Goal: Task Accomplishment & Management: Use online tool/utility

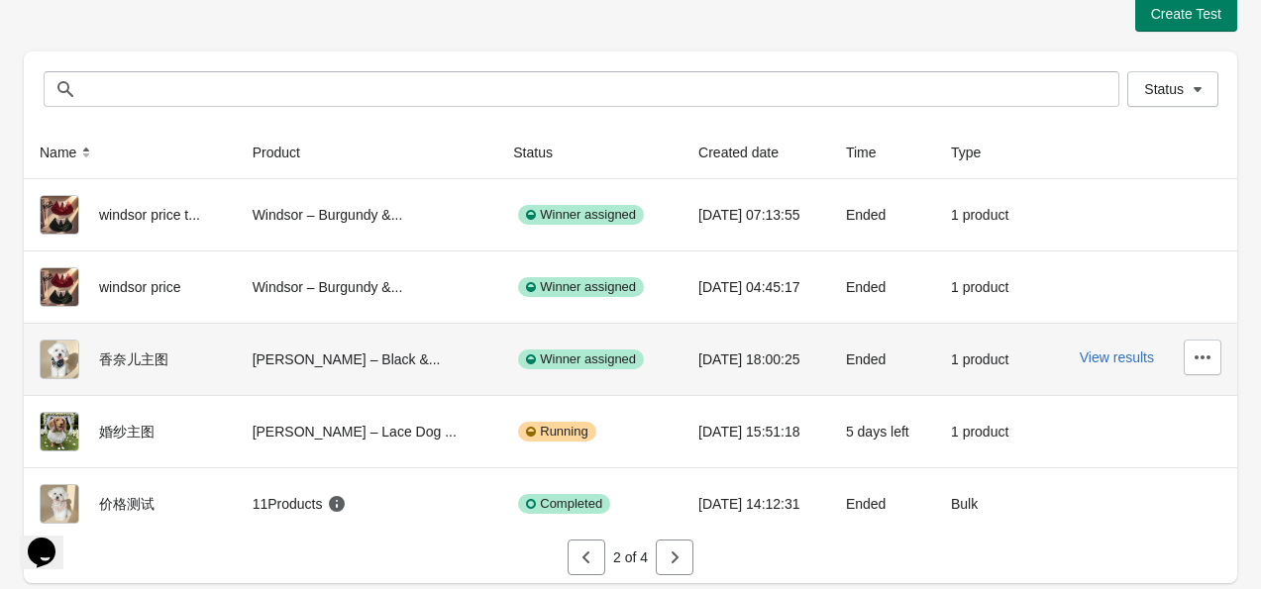
click at [51, 354] on img at bounding box center [60, 360] width 40 height 40
click at [1097, 353] on button "View results" at bounding box center [1117, 358] width 74 height 16
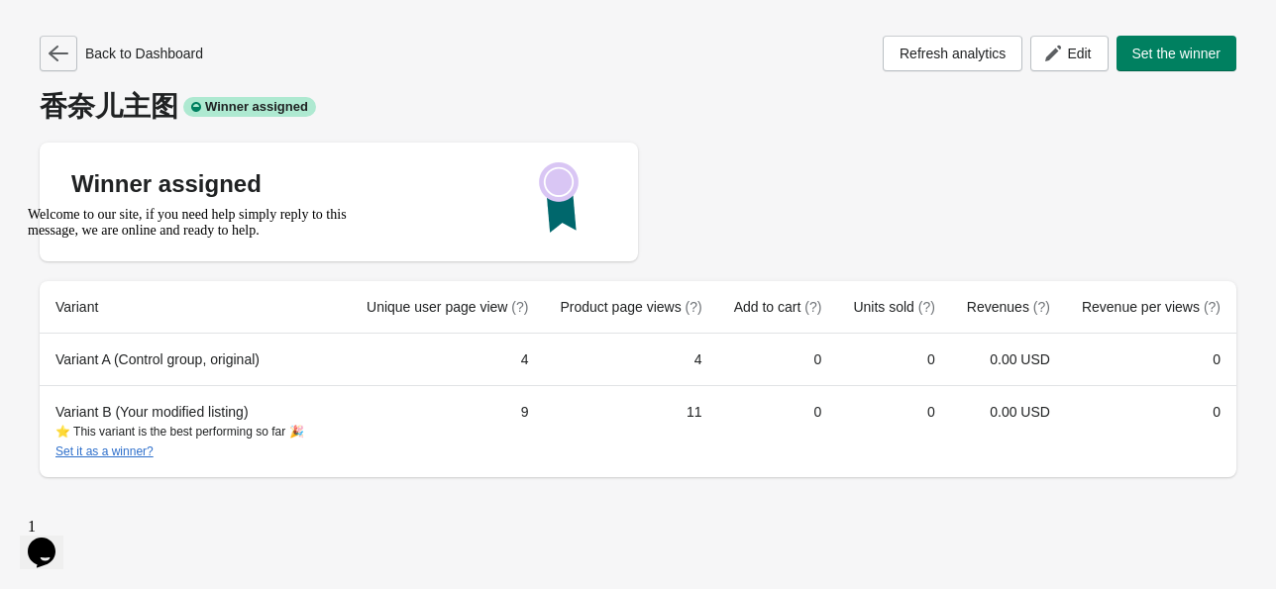
click at [67, 48] on icon "button" at bounding box center [59, 54] width 20 height 20
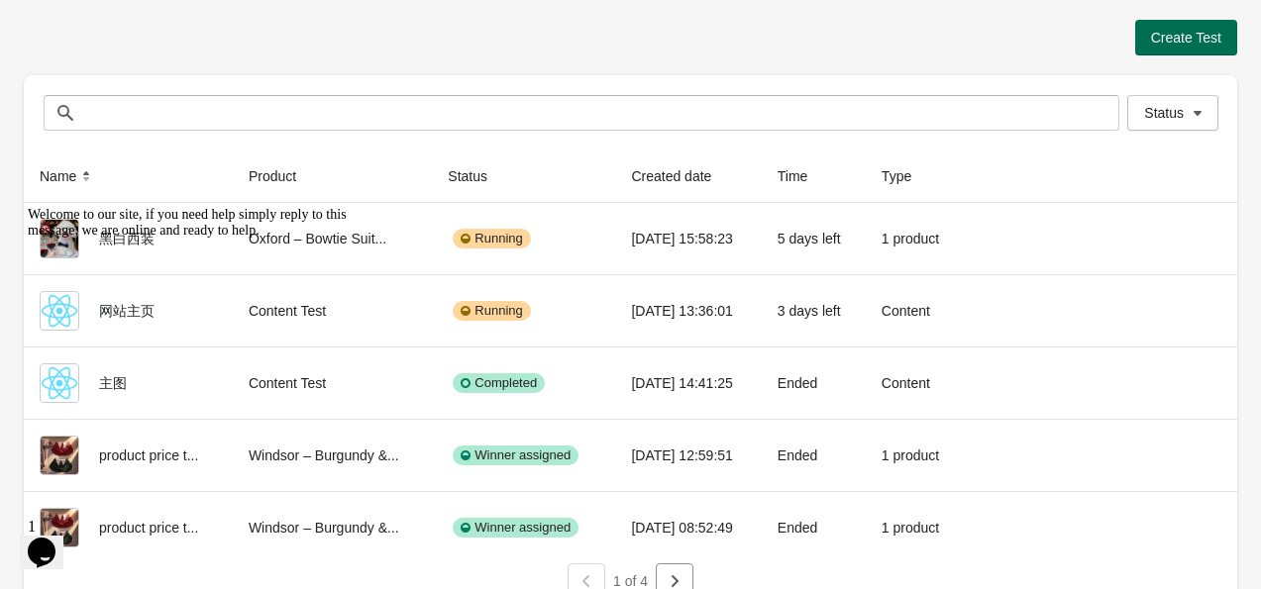
click at [1167, 32] on span "Create Test" at bounding box center [1186, 38] width 70 height 16
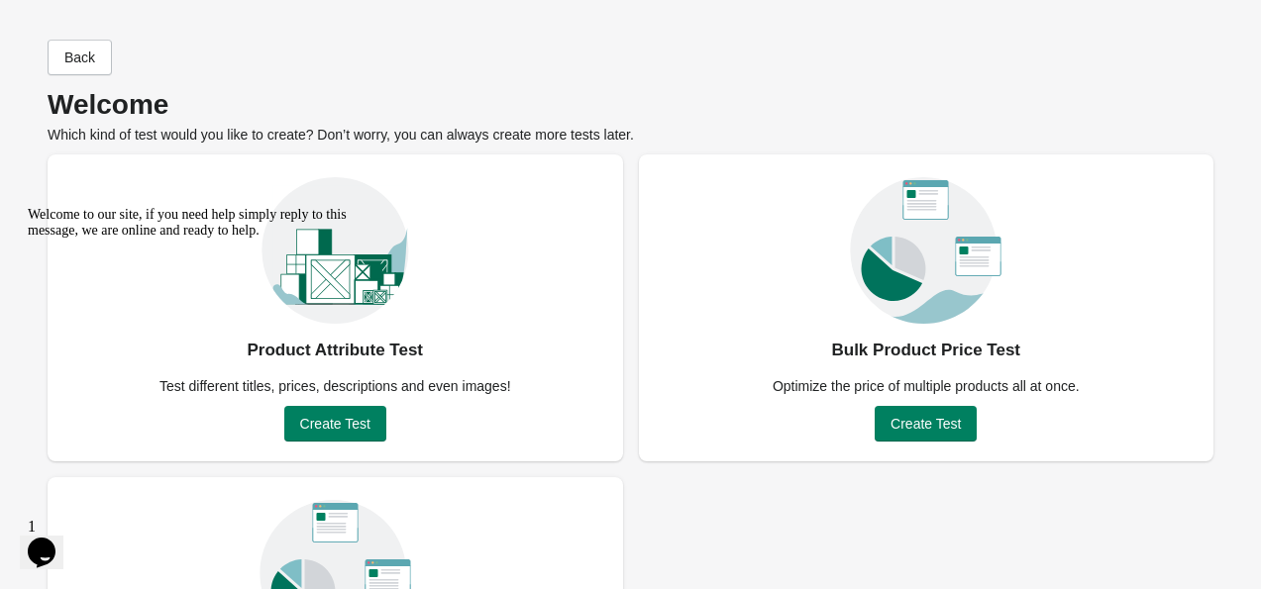
click at [337, 239] on div "Welcome to our site, if you need help simply reply to this message, we are onli…" at bounding box center [206, 223] width 357 height 32
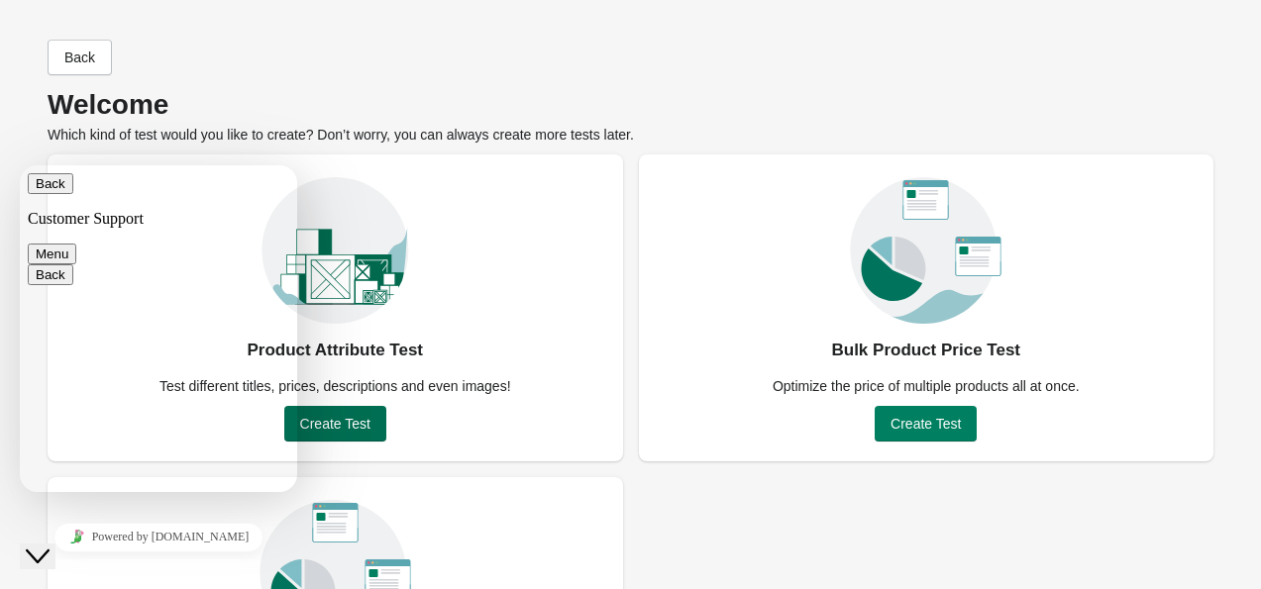
click at [358, 421] on span "Create Test" at bounding box center [335, 424] width 70 height 16
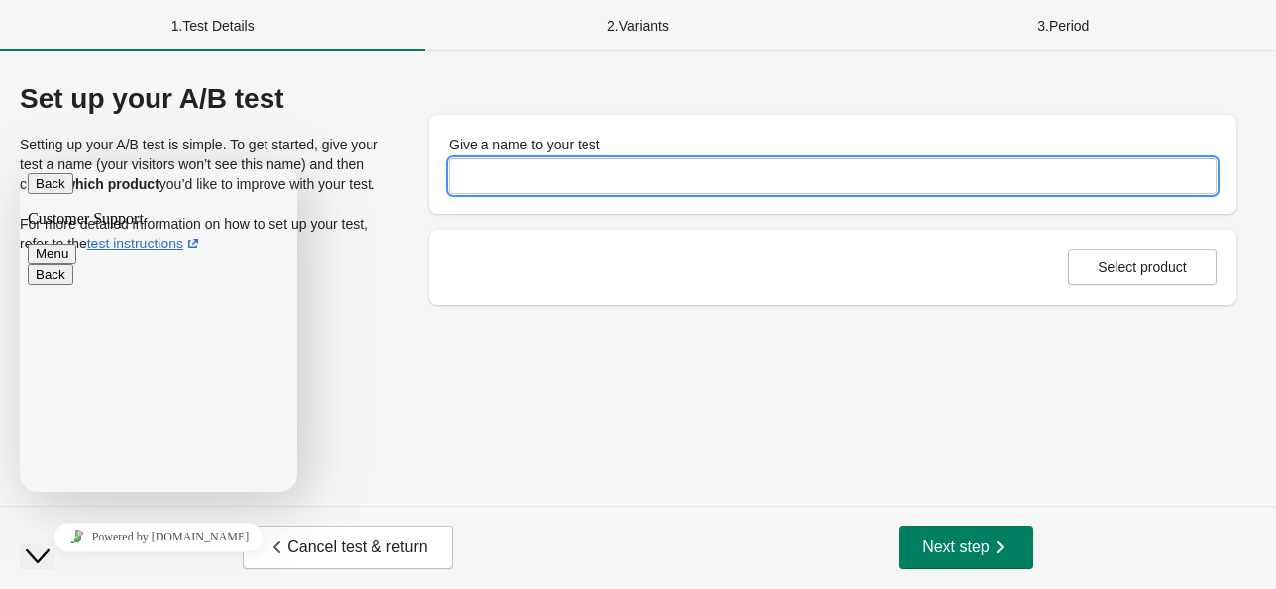
click at [551, 165] on input "Give a name to your test" at bounding box center [833, 176] width 768 height 36
type input "*"
type input "*****"
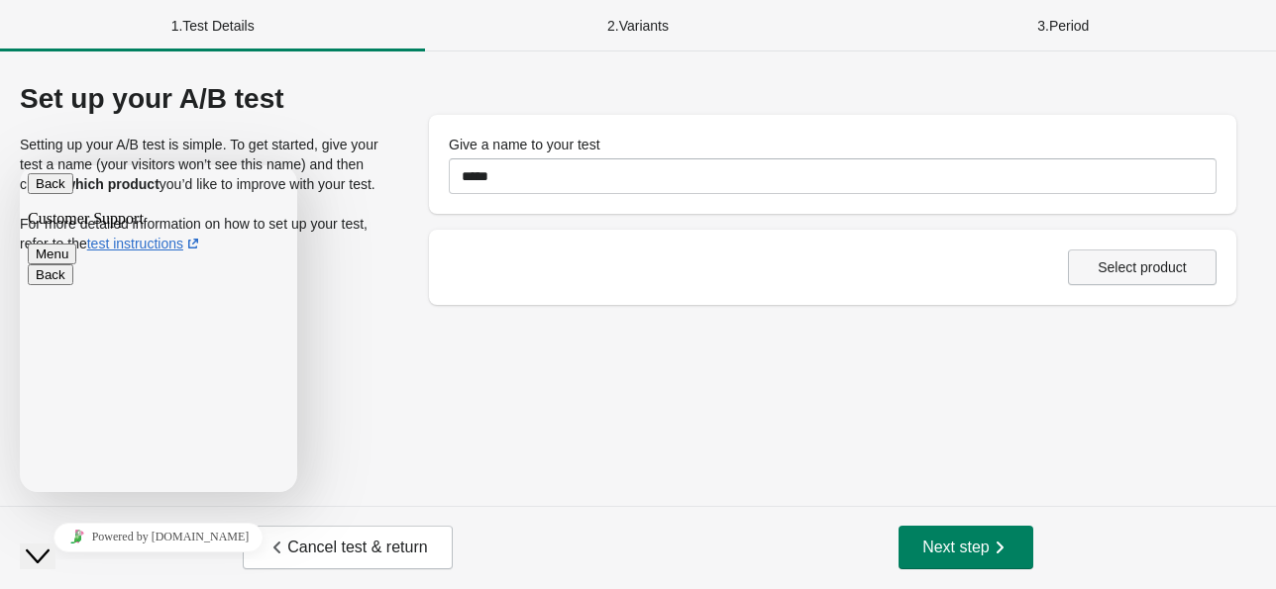
click at [1132, 263] on span "Select product" at bounding box center [1141, 267] width 89 height 16
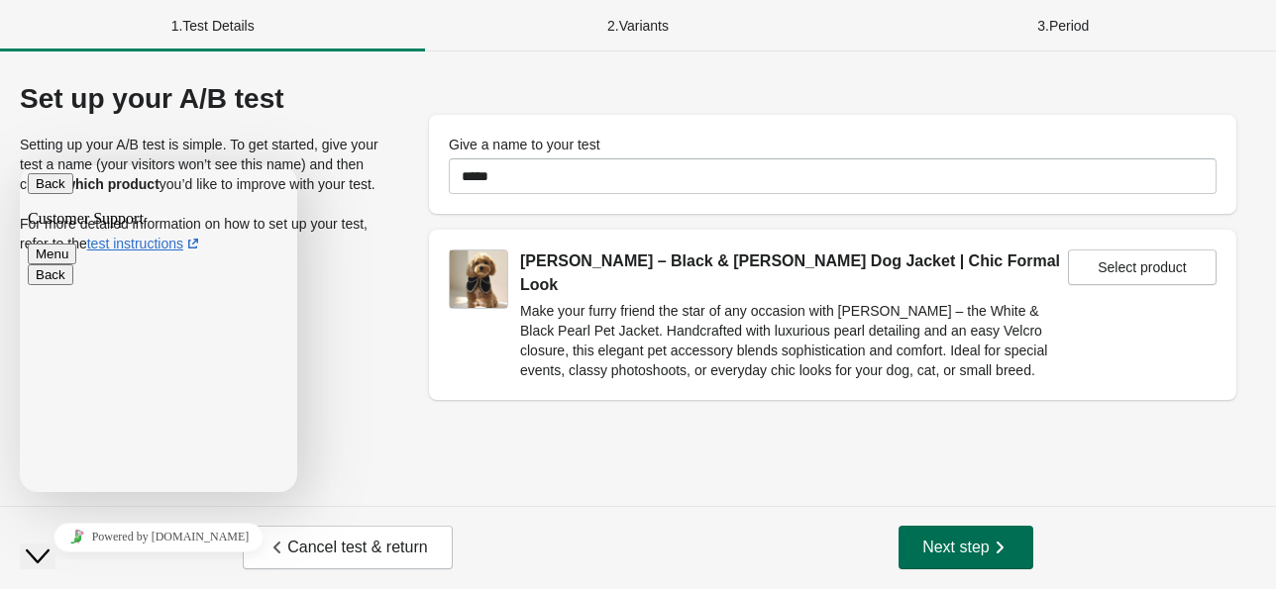
click at [991, 546] on icon "button" at bounding box center [999, 548] width 20 height 20
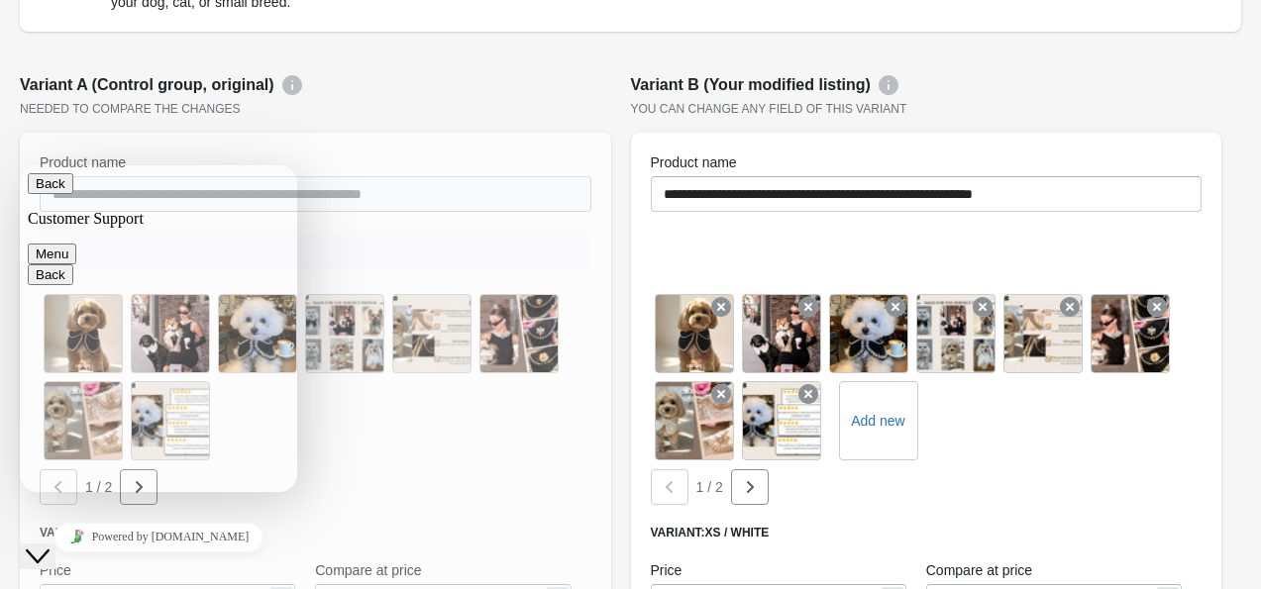
scroll to position [396, 0]
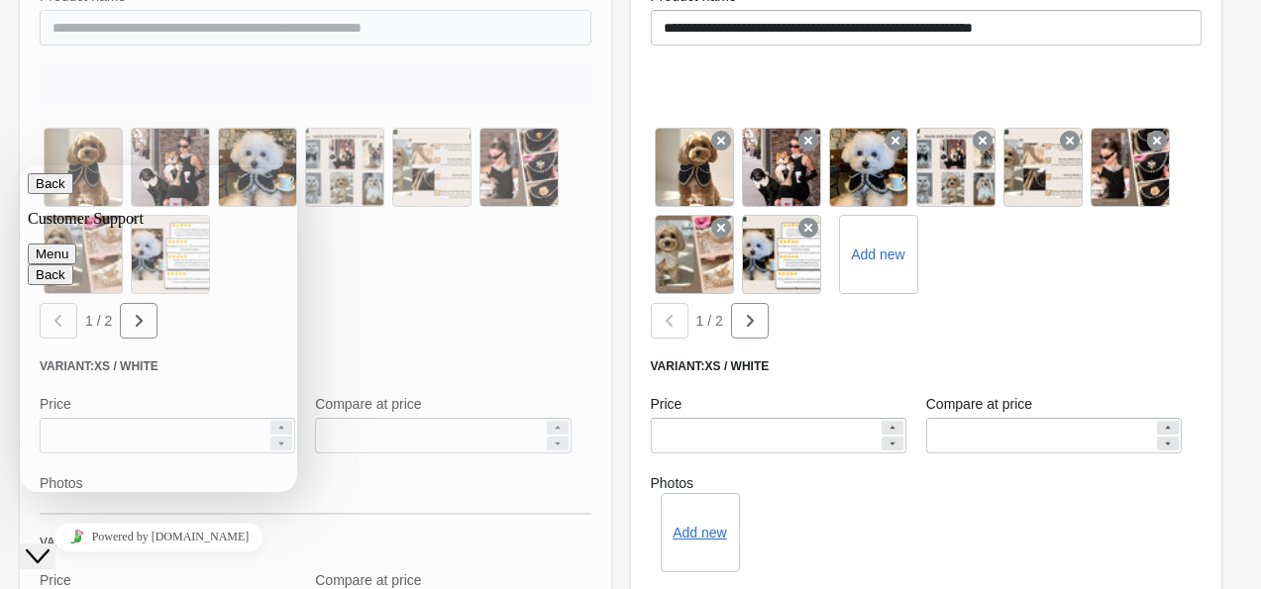
click at [391, 284] on div at bounding box center [315, 454] width 591 height 977
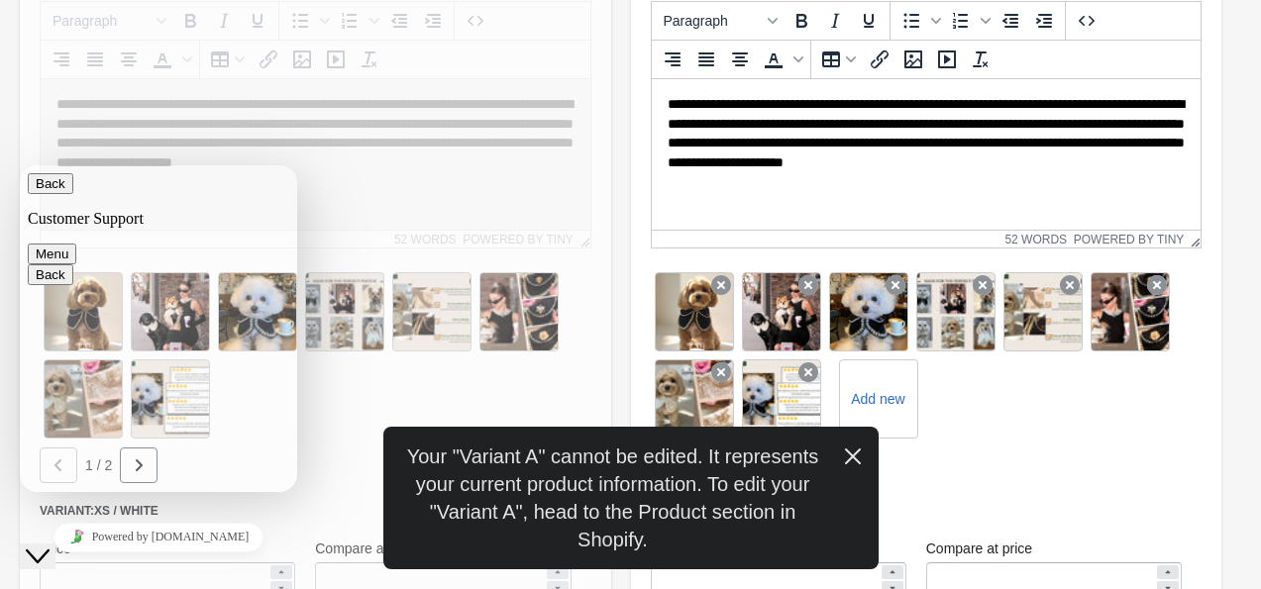
scroll to position [495, 0]
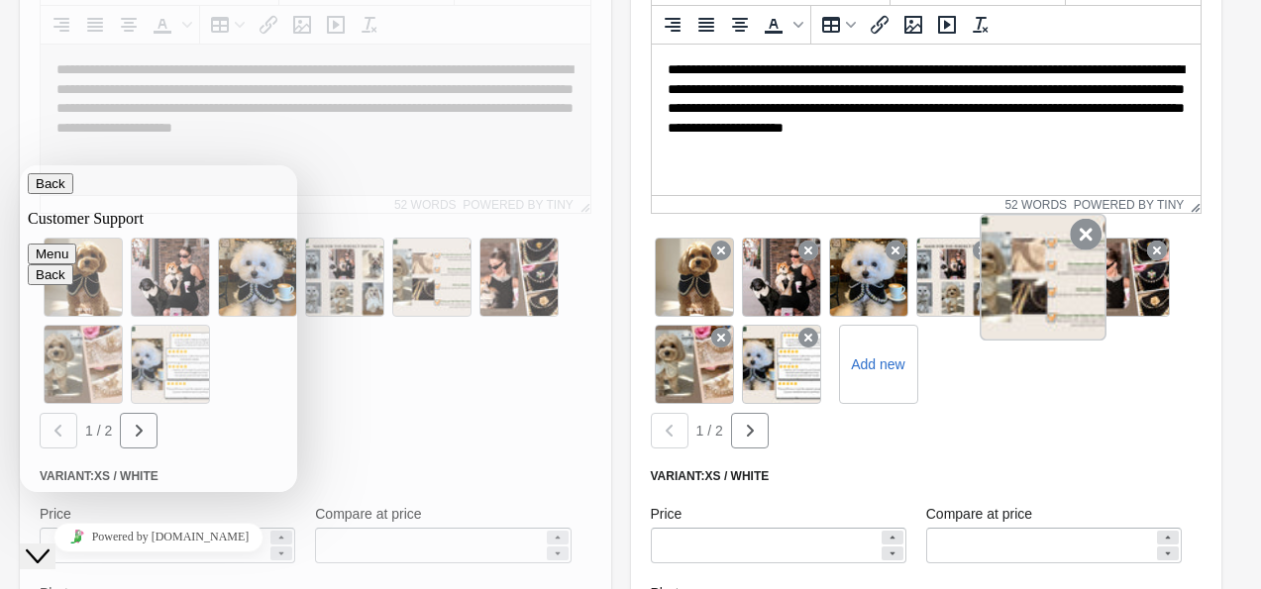
click at [1085, 235] on icon at bounding box center [1086, 235] width 32 height 32
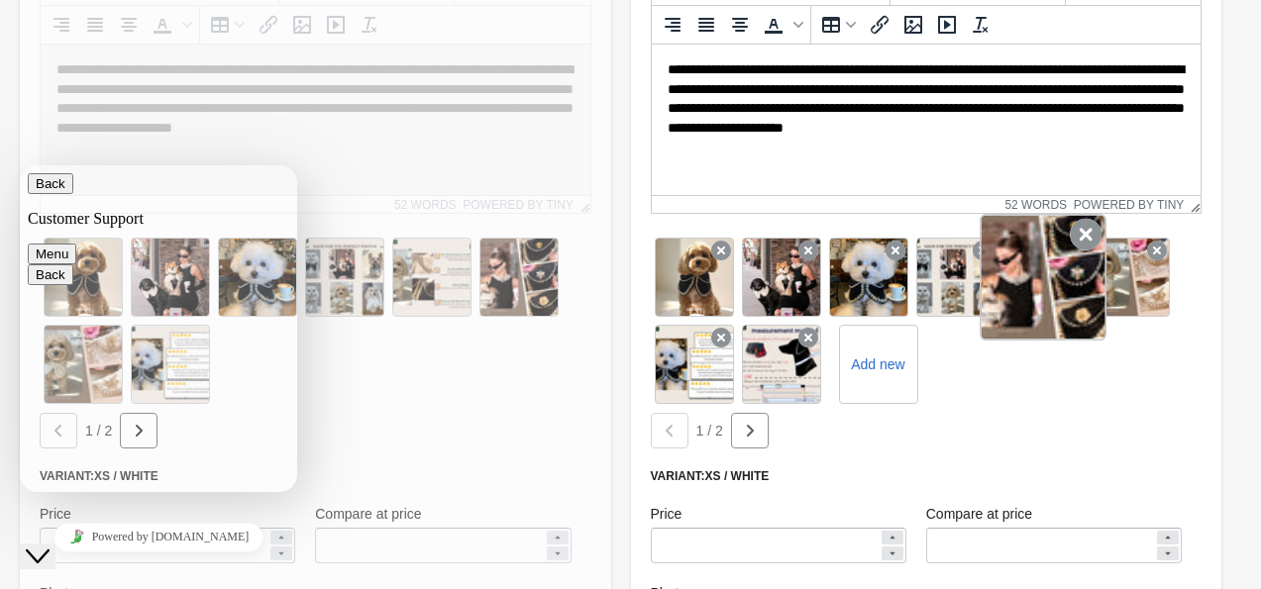
click at [1072, 241] on icon at bounding box center [1086, 235] width 32 height 32
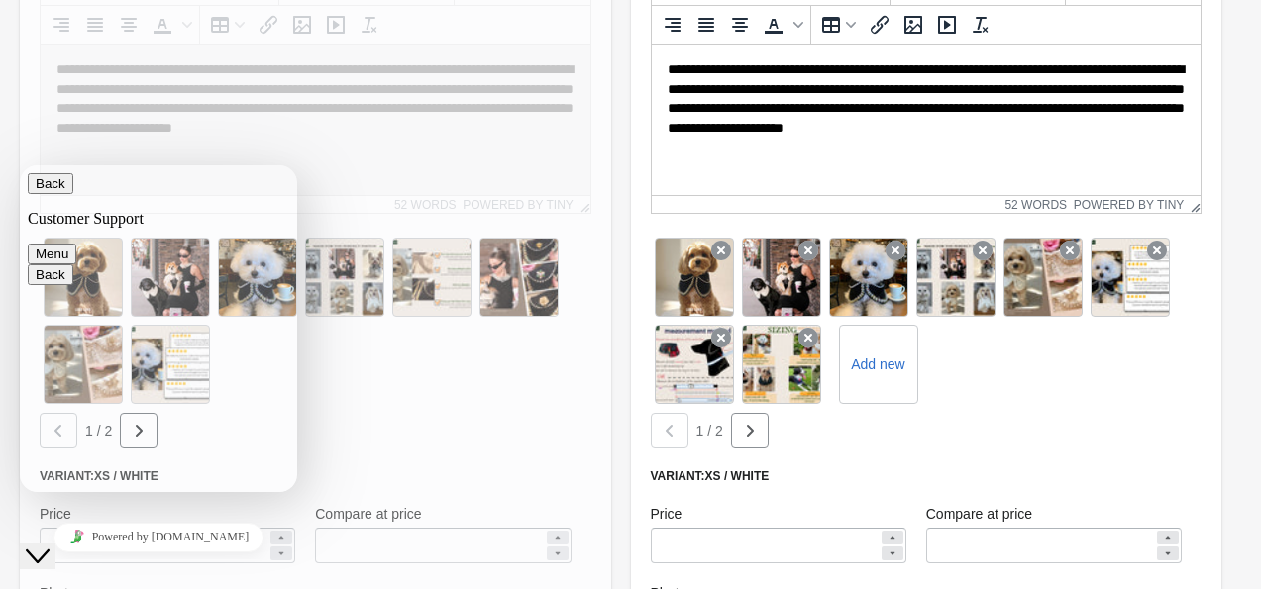
click at [1072, 241] on icon at bounding box center [1070, 251] width 20 height 20
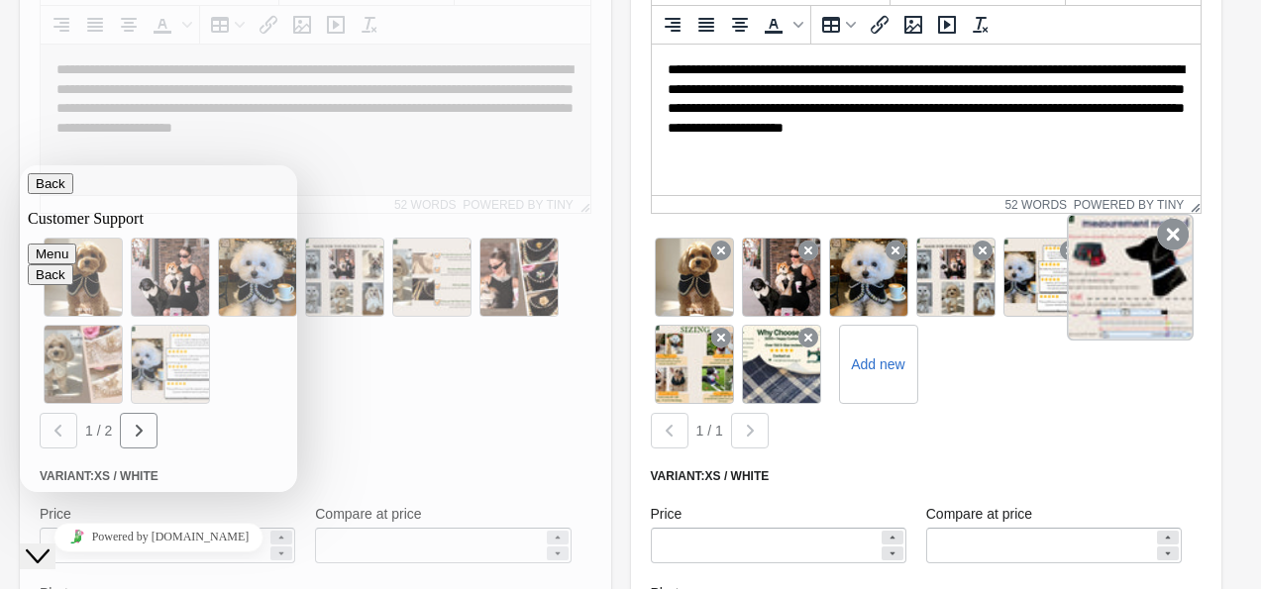
click at [1161, 246] on icon at bounding box center [1173, 235] width 32 height 32
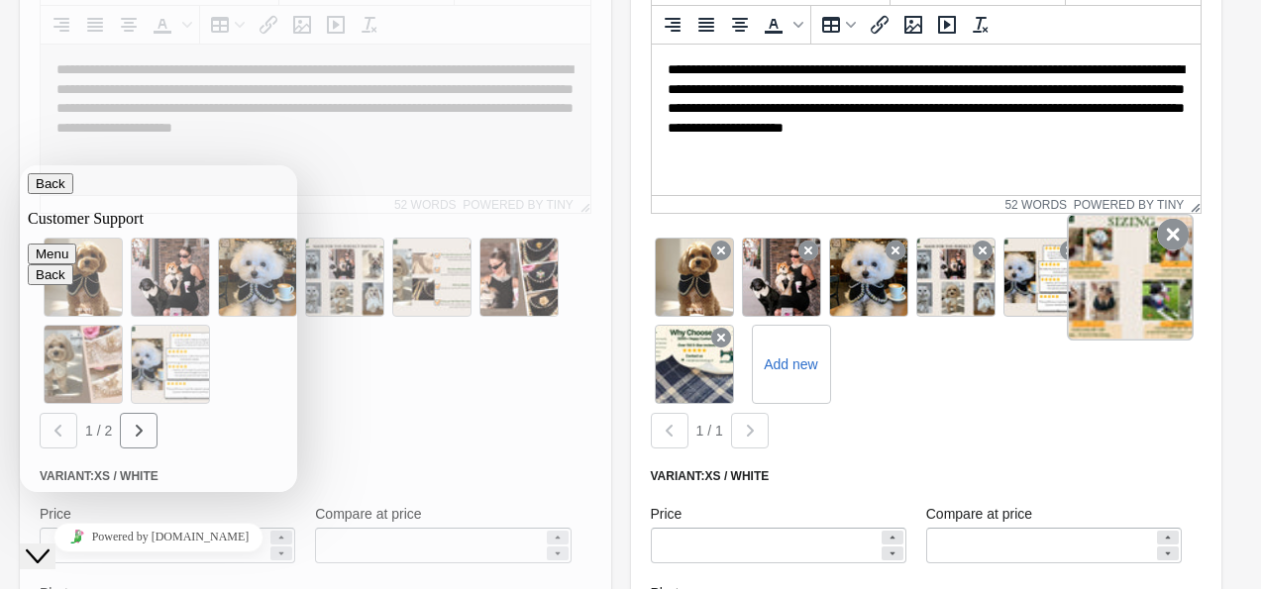
click at [1172, 233] on icon at bounding box center [1173, 235] width 32 height 32
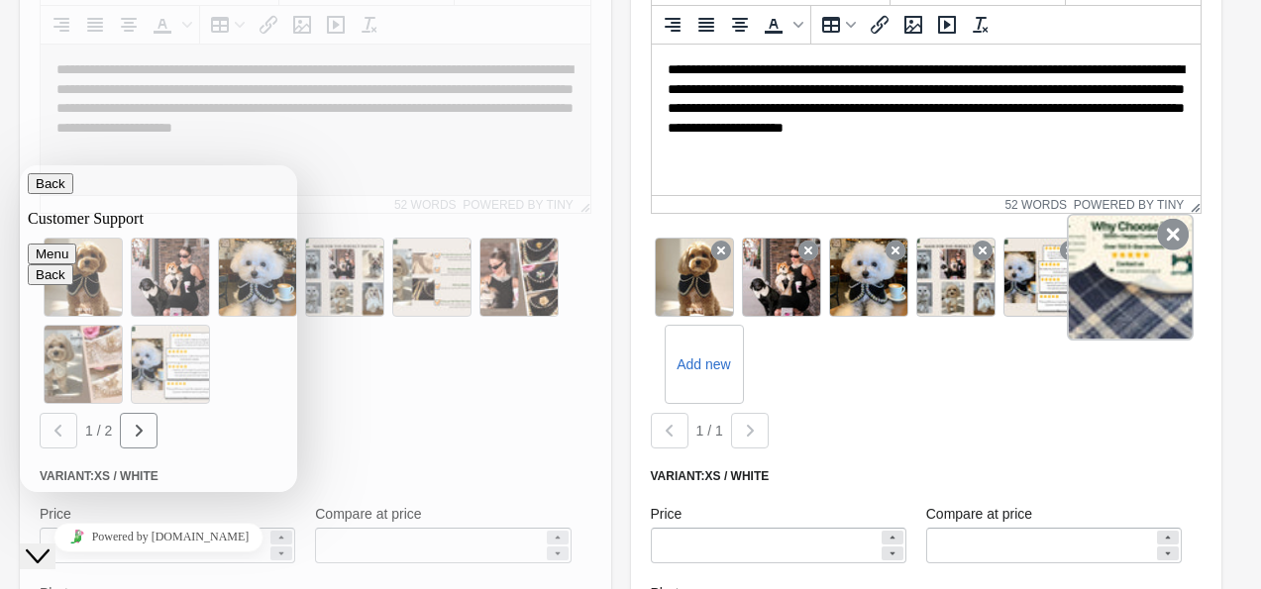
click at [1161, 246] on icon at bounding box center [1173, 235] width 32 height 32
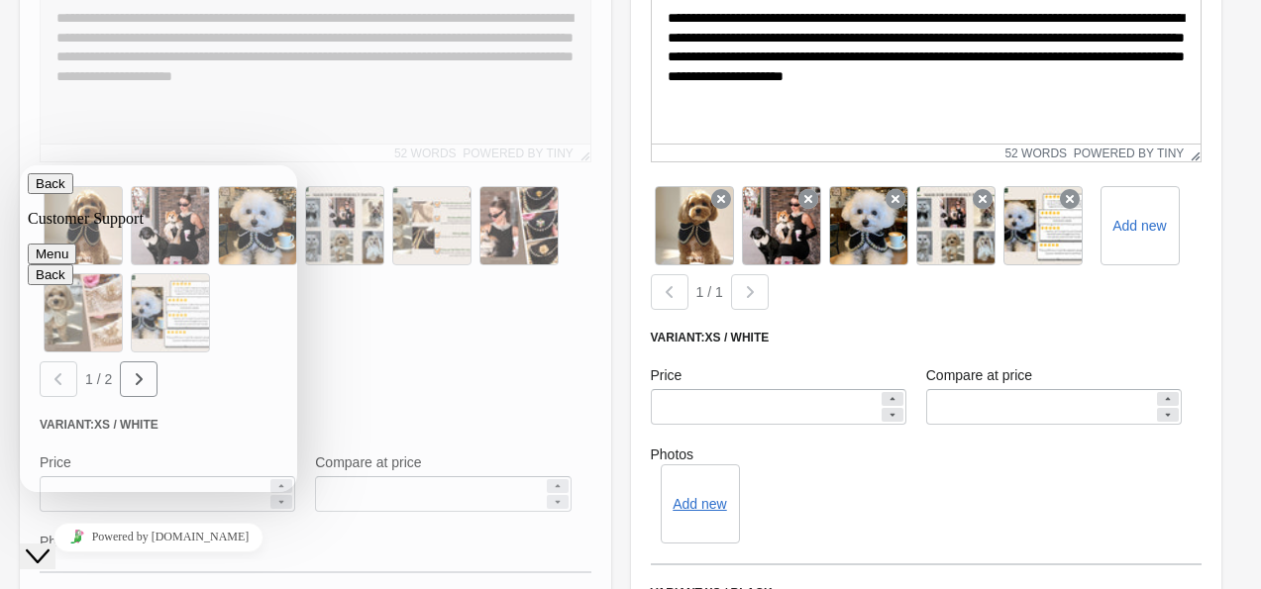
scroll to position [594, 0]
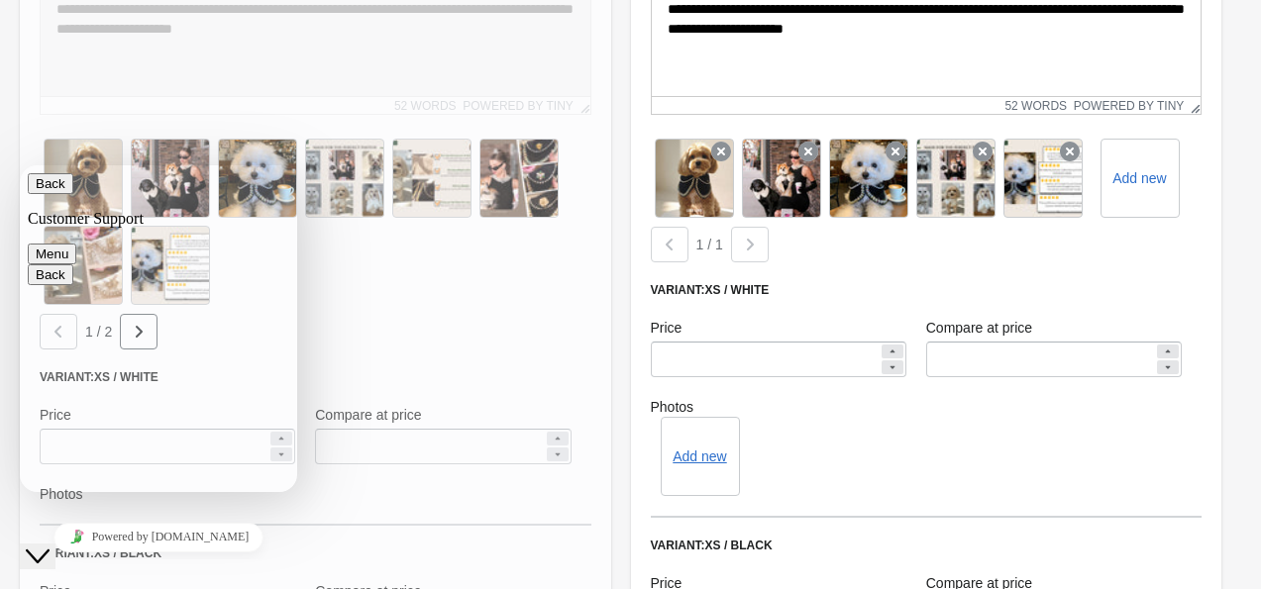
click at [681, 445] on div "Add new" at bounding box center [700, 456] width 79 height 79
click at [714, 460] on button "Add new" at bounding box center [698, 457] width 53 height 16
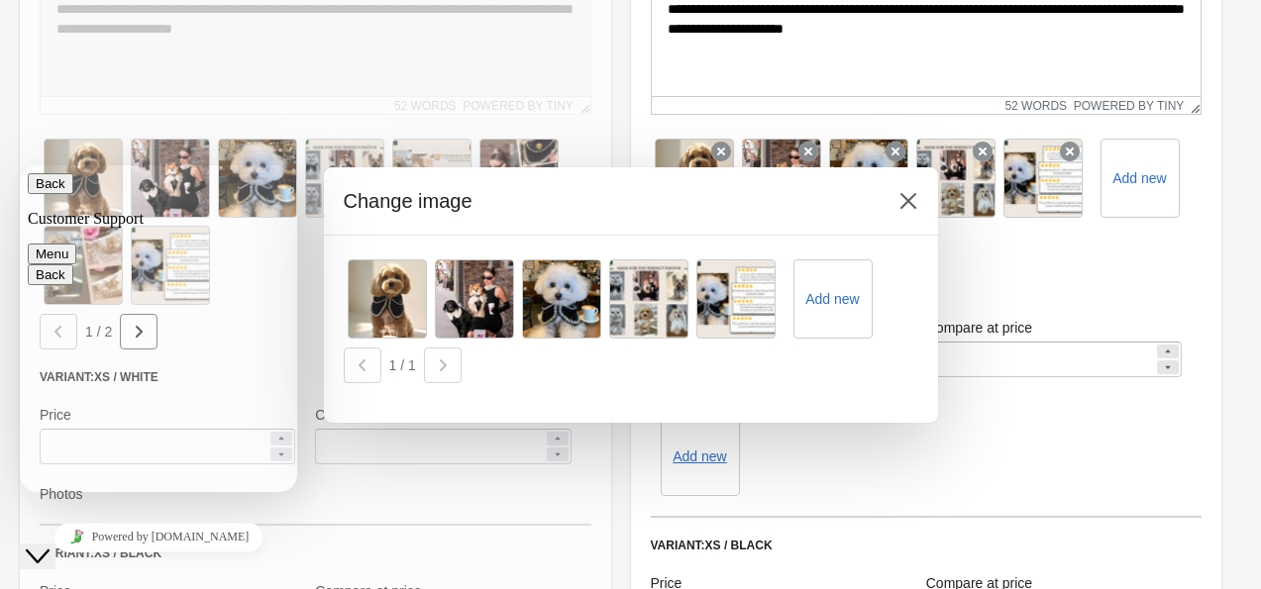
click at [1034, 496] on div at bounding box center [630, 294] width 1261 height 589
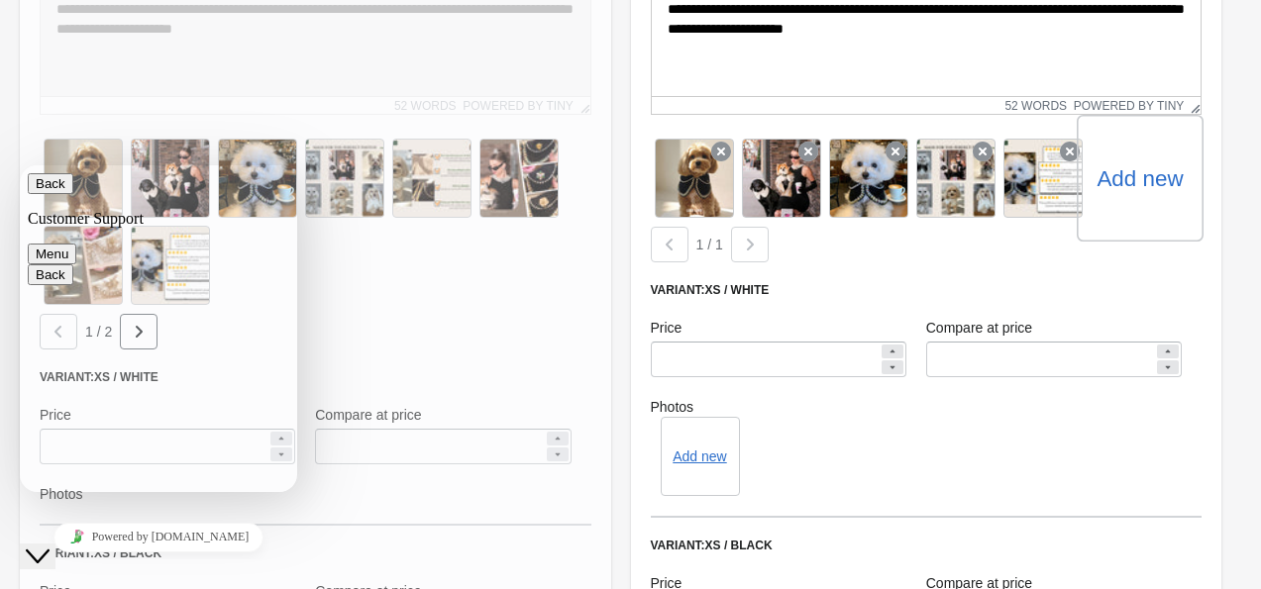
click at [1138, 182] on label "Add new" at bounding box center [1139, 178] width 86 height 32
click at [0, 0] on input "Add new" at bounding box center [0, 0] width 0 height 0
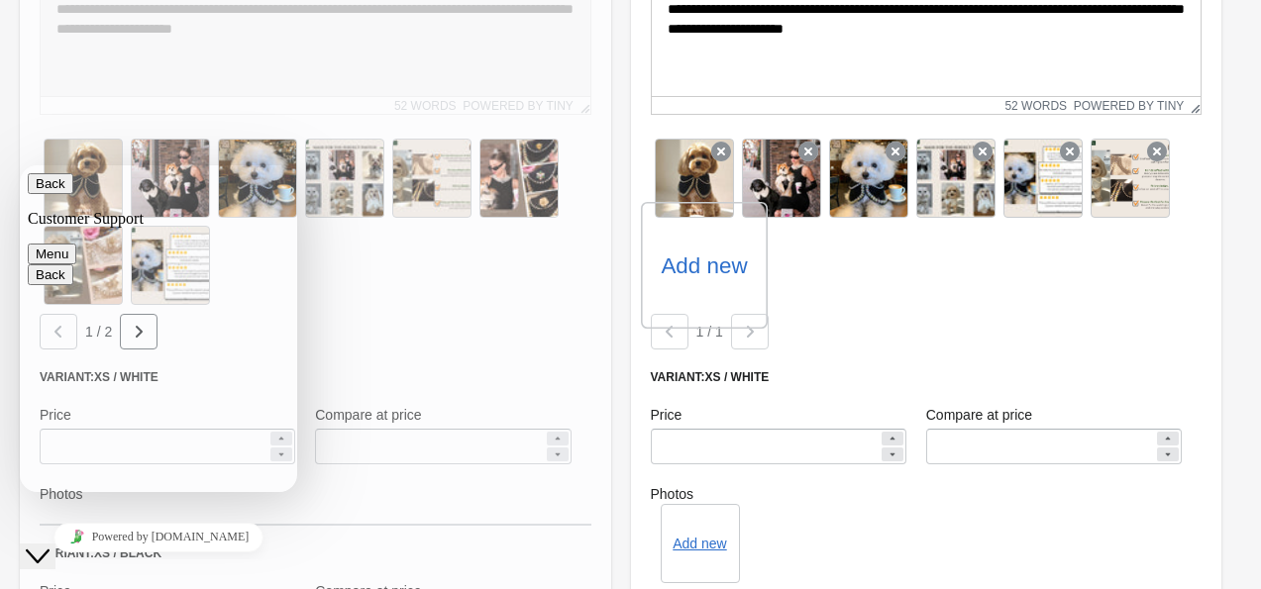
click at [698, 265] on label "Add new" at bounding box center [704, 266] width 86 height 32
click at [0, 0] on input "Add new" at bounding box center [0, 0] width 0 height 0
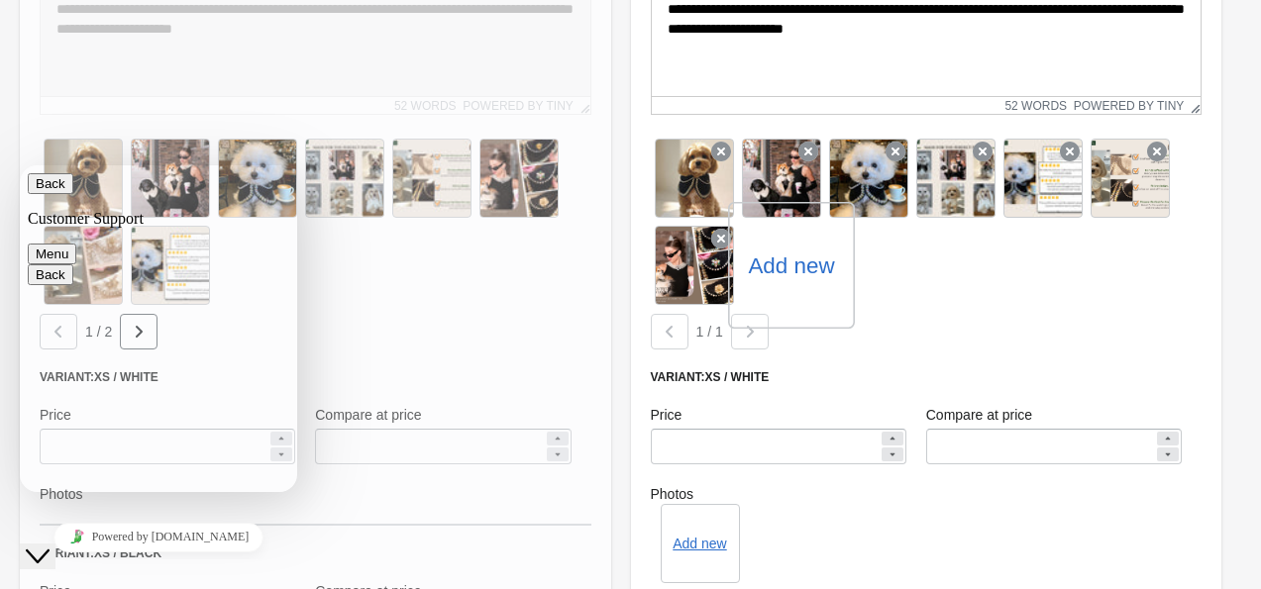
click at [799, 268] on label "Add new" at bounding box center [791, 266] width 86 height 32
click at [0, 0] on input "Add new" at bounding box center [0, 0] width 0 height 0
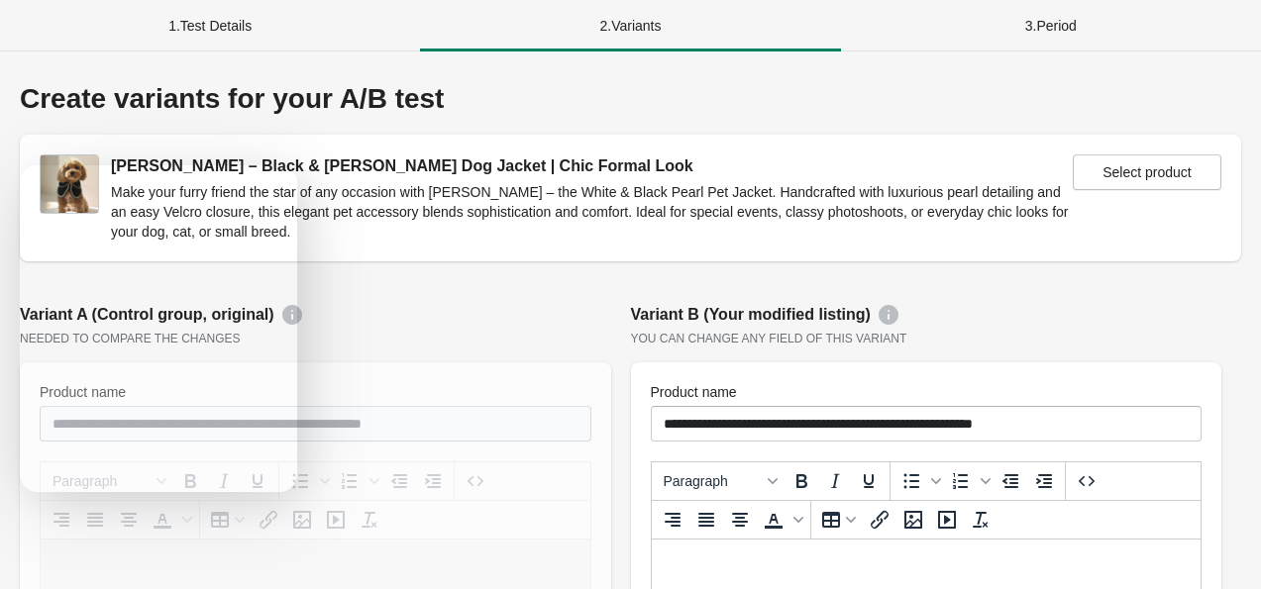
scroll to position [594, 0]
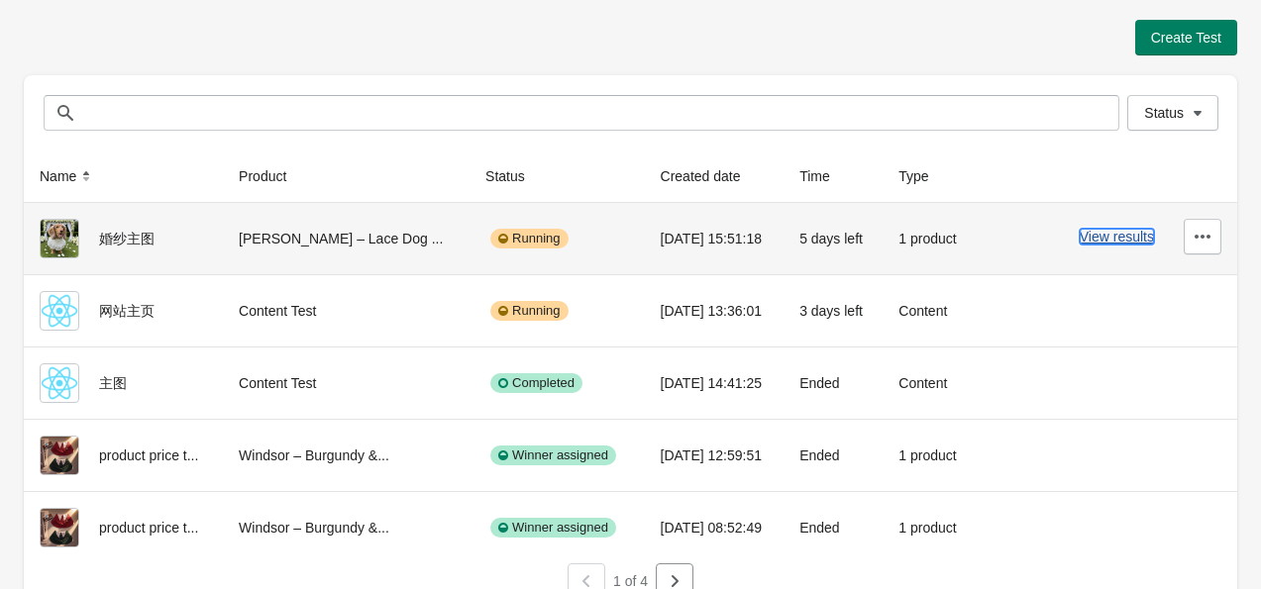
click at [1133, 237] on button "View results" at bounding box center [1117, 237] width 74 height 16
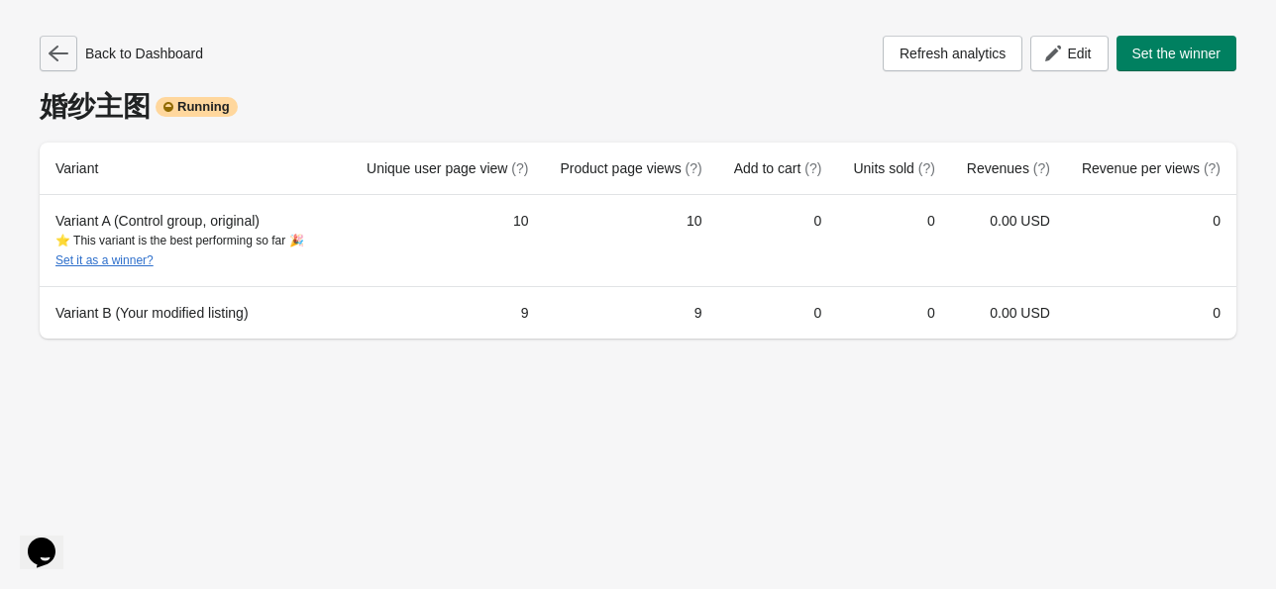
click at [61, 58] on icon "button" at bounding box center [59, 54] width 20 height 20
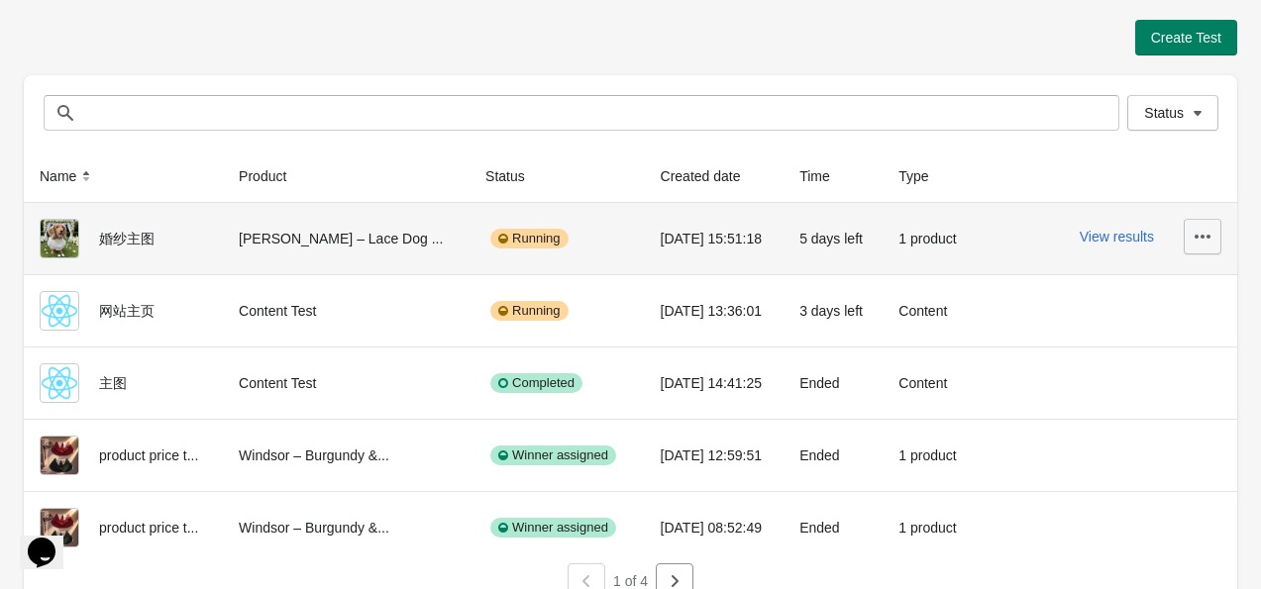
click at [1197, 241] on icon "button" at bounding box center [1202, 237] width 20 height 20
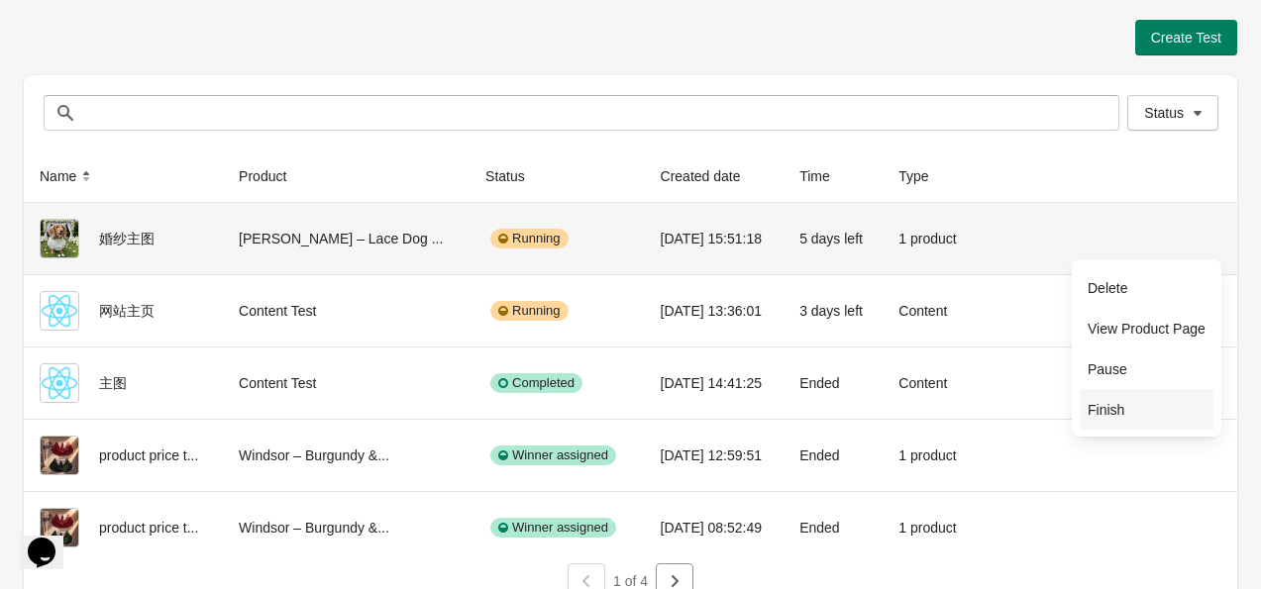
click at [1150, 401] on span "Finish" at bounding box center [1146, 410] width 118 height 20
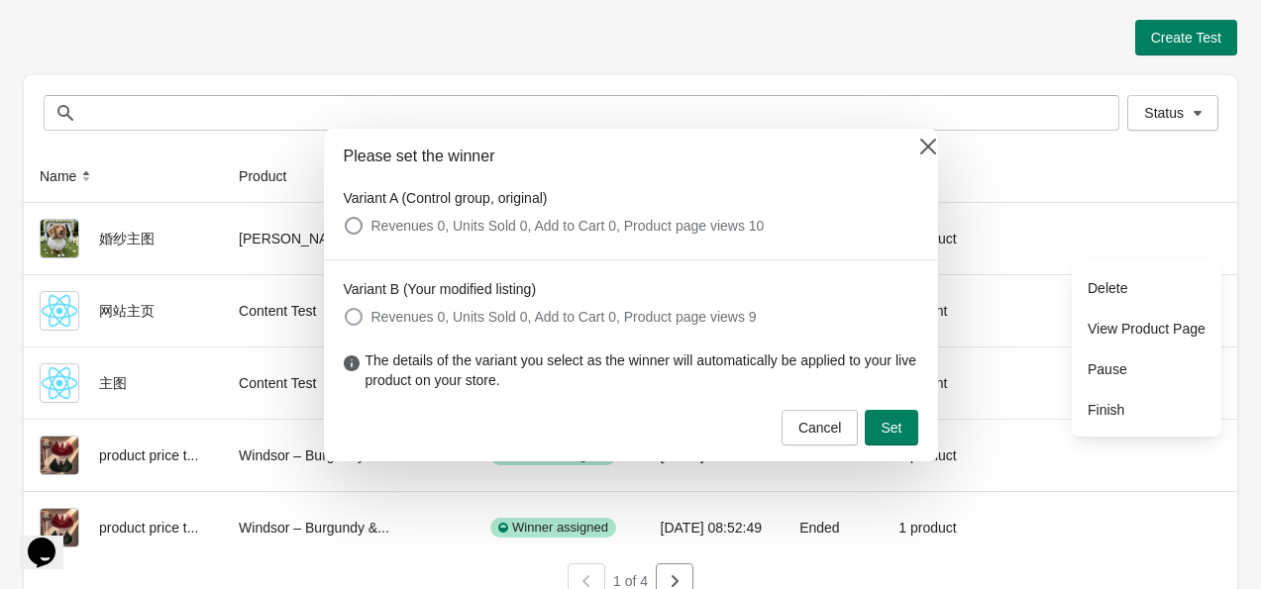
click at [360, 315] on span at bounding box center [354, 317] width 18 height 18
click at [895, 429] on span "Set" at bounding box center [890, 428] width 21 height 16
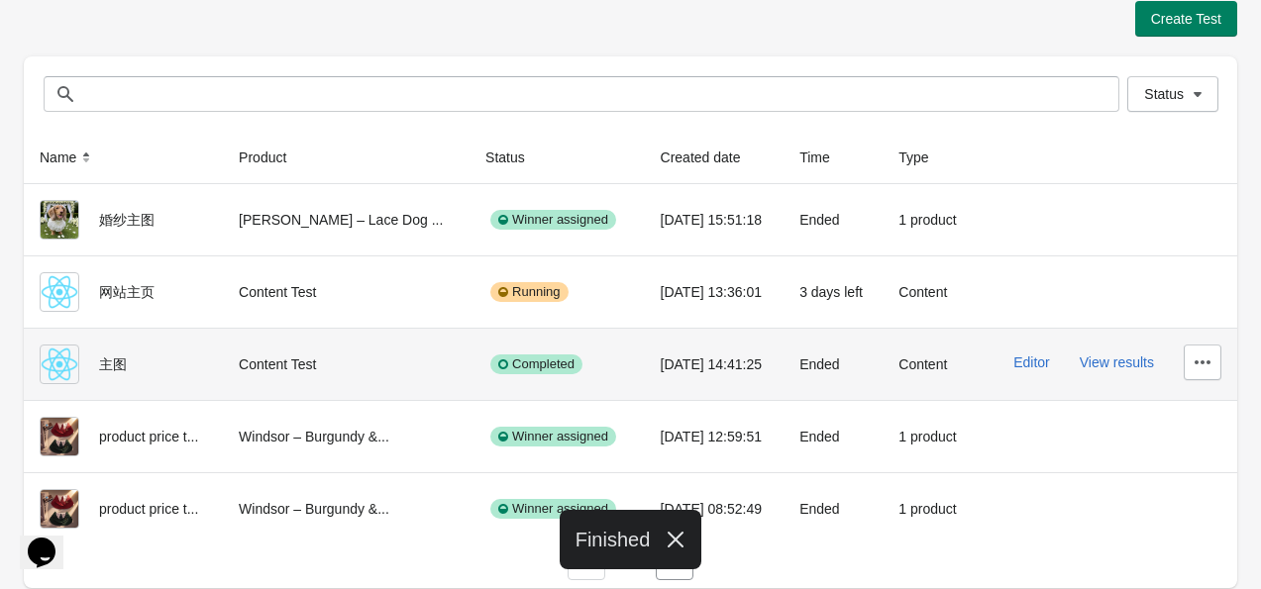
scroll to position [24, 0]
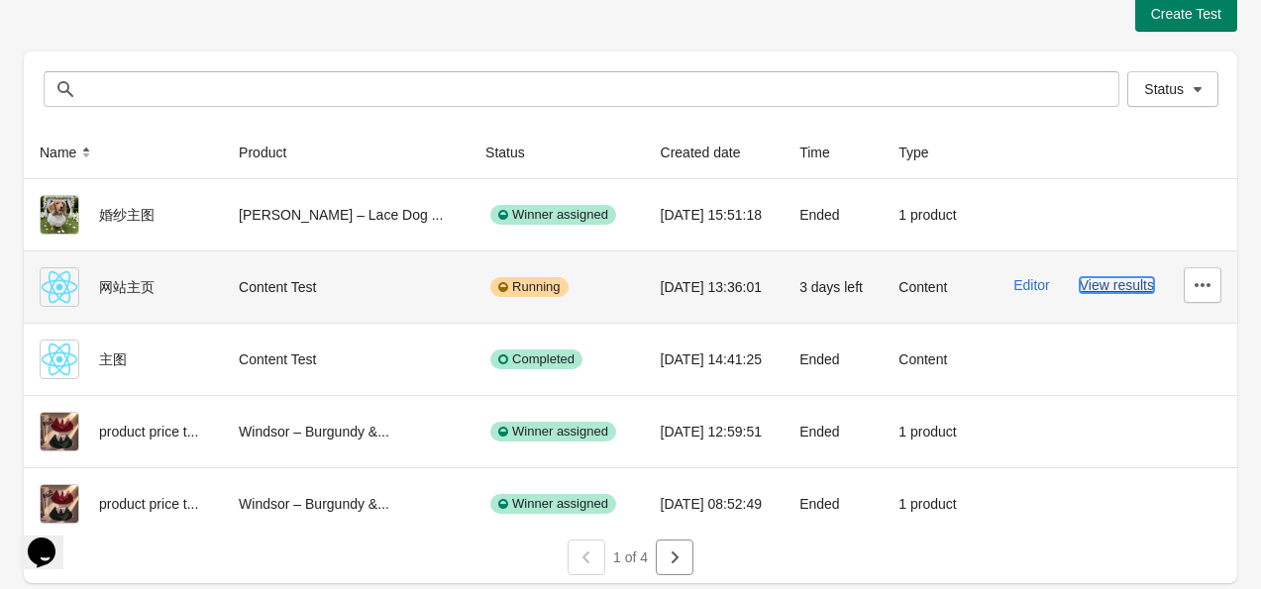
click at [1095, 280] on button "View results" at bounding box center [1117, 285] width 74 height 16
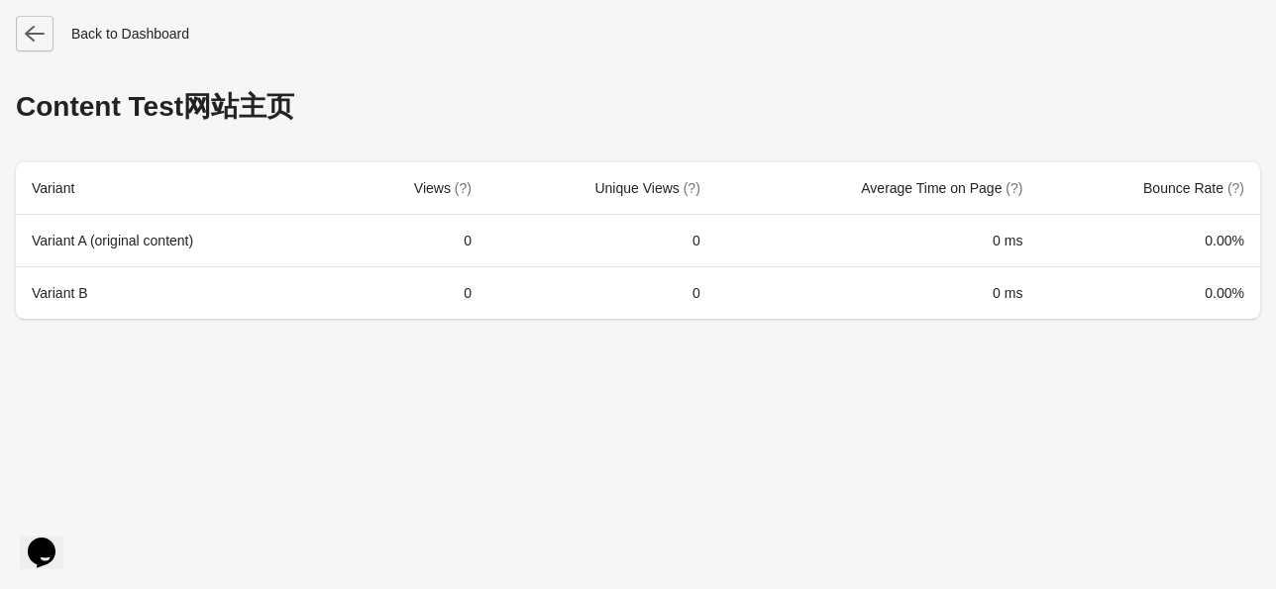
click at [32, 26] on icon "button" at bounding box center [35, 34] width 20 height 20
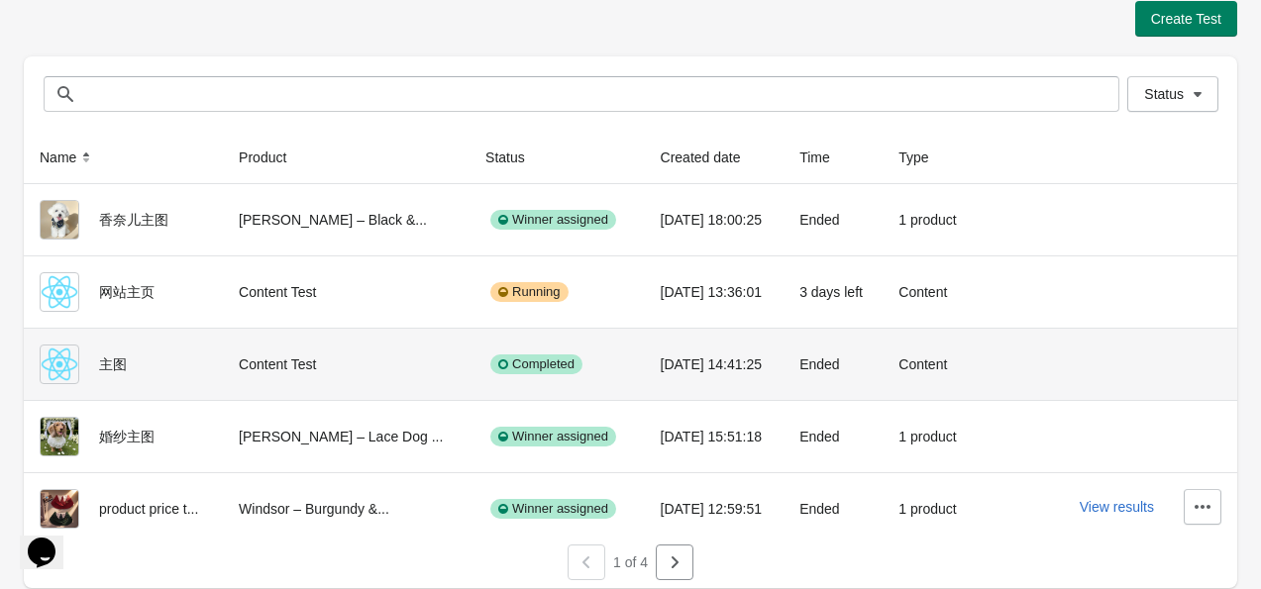
scroll to position [24, 0]
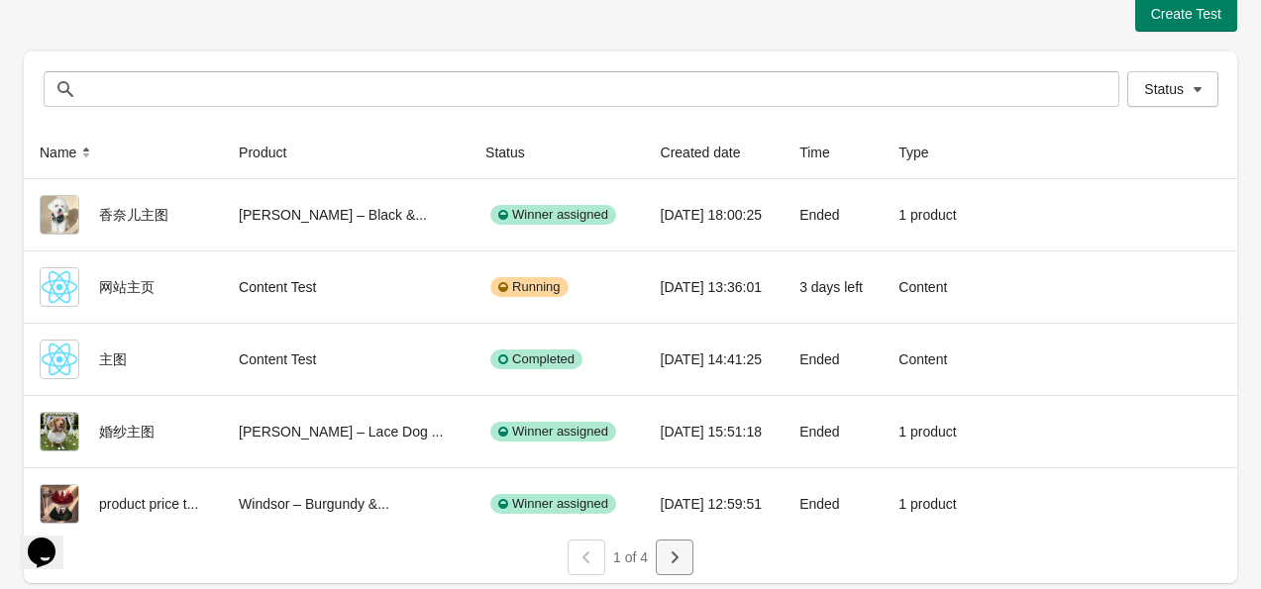
click at [683, 558] on icon "button" at bounding box center [675, 558] width 20 height 20
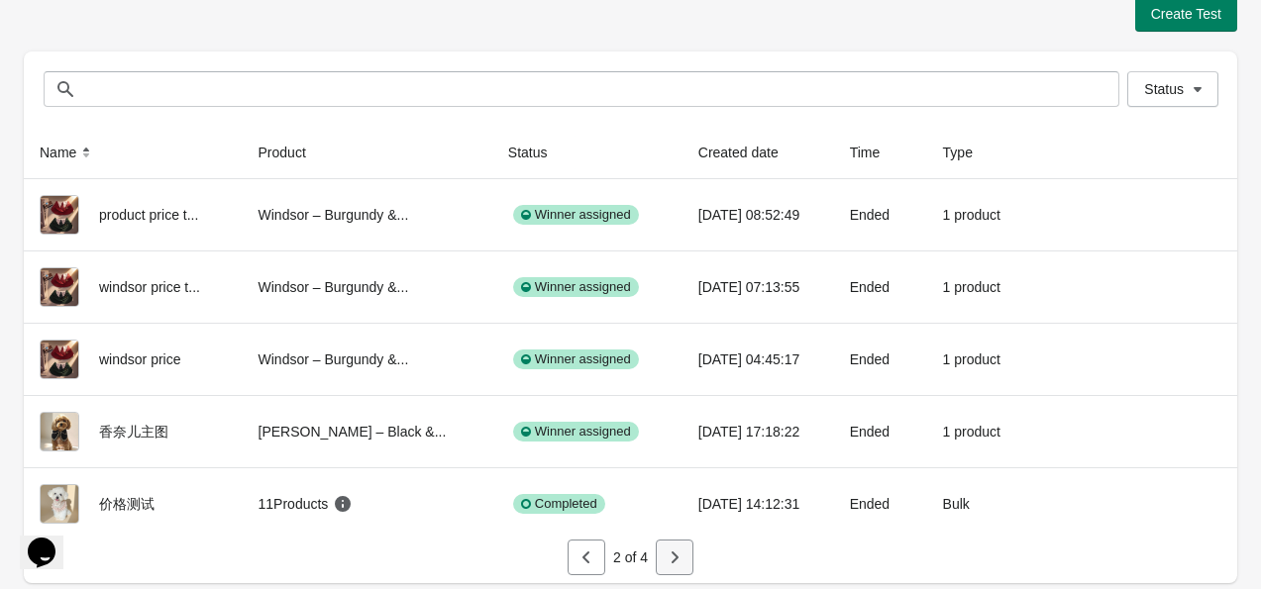
click at [668, 557] on icon "button" at bounding box center [675, 558] width 20 height 20
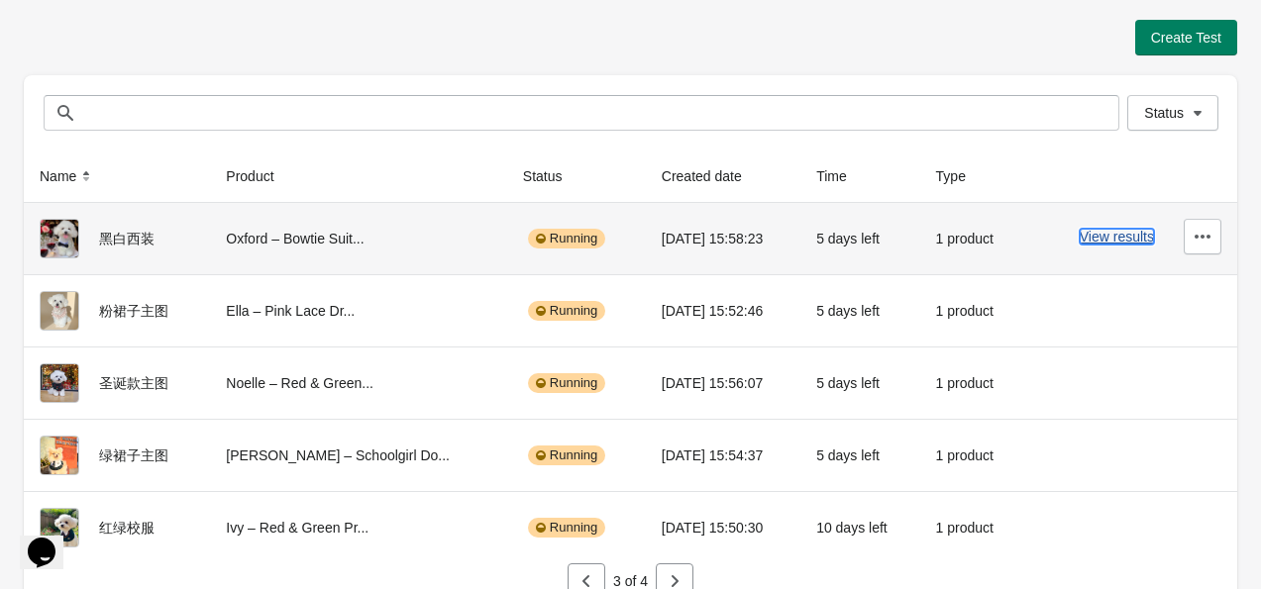
click at [1099, 234] on button "View results" at bounding box center [1117, 237] width 74 height 16
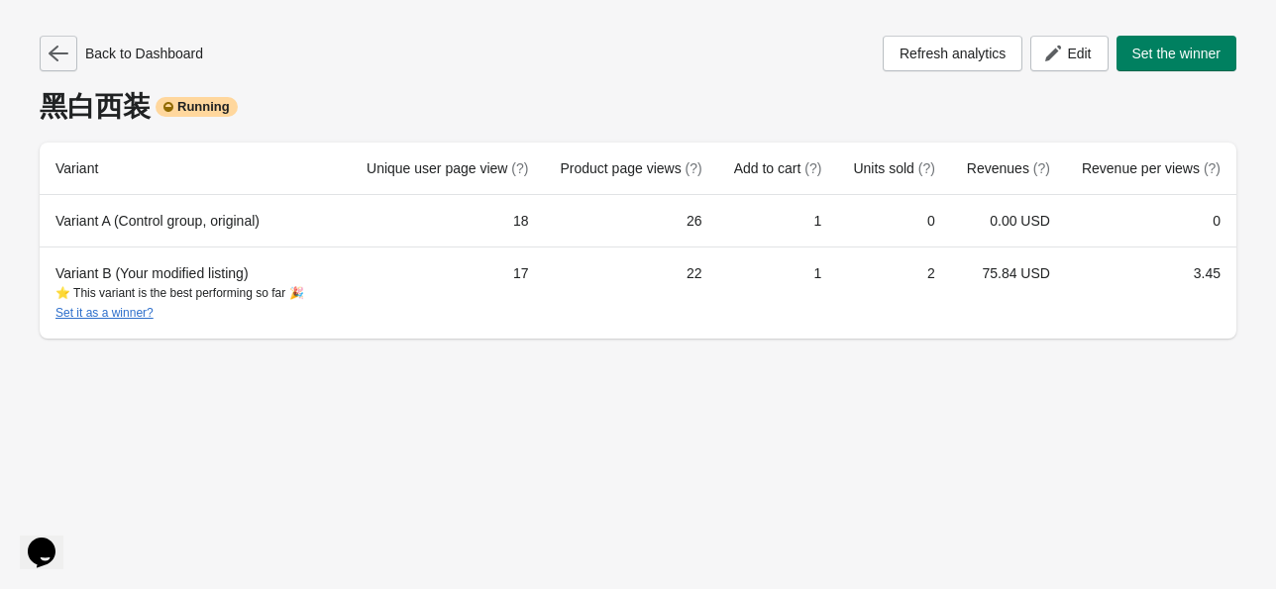
click at [52, 48] on icon "button" at bounding box center [59, 54] width 20 height 20
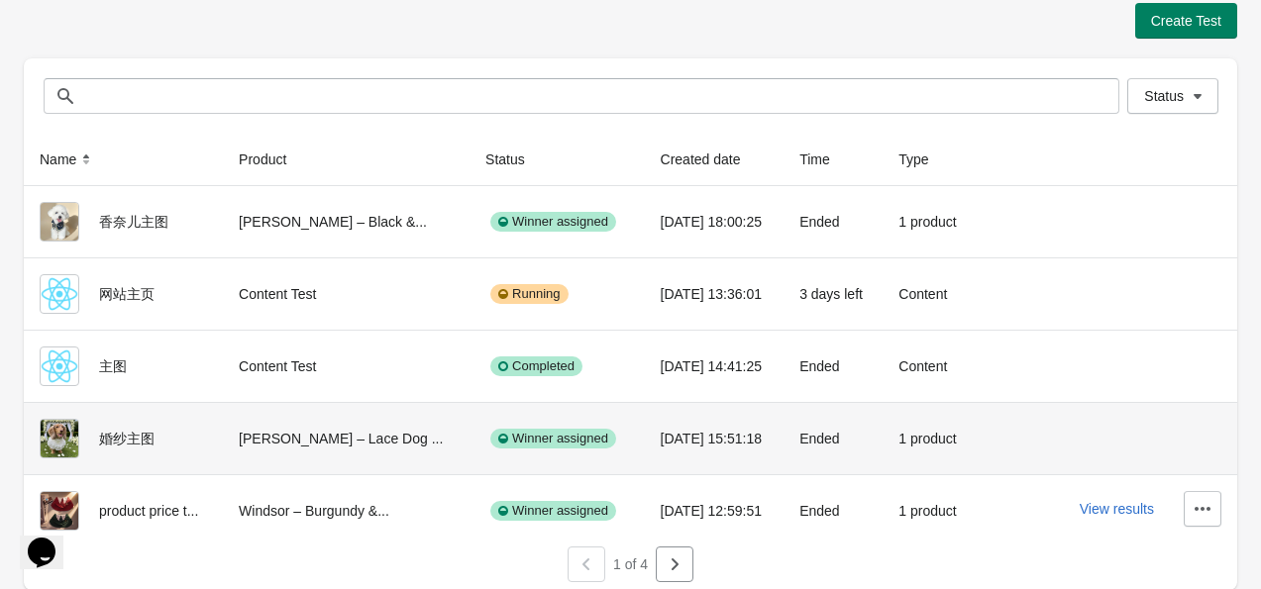
scroll to position [24, 0]
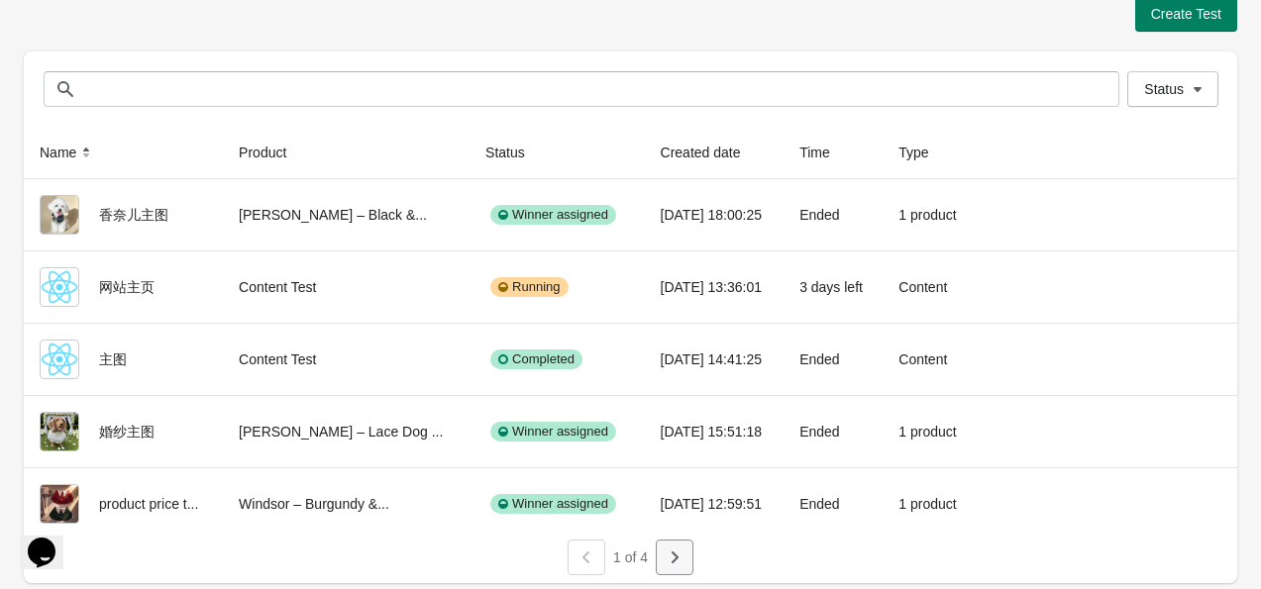
click at [691, 553] on button "button" at bounding box center [675, 558] width 38 height 36
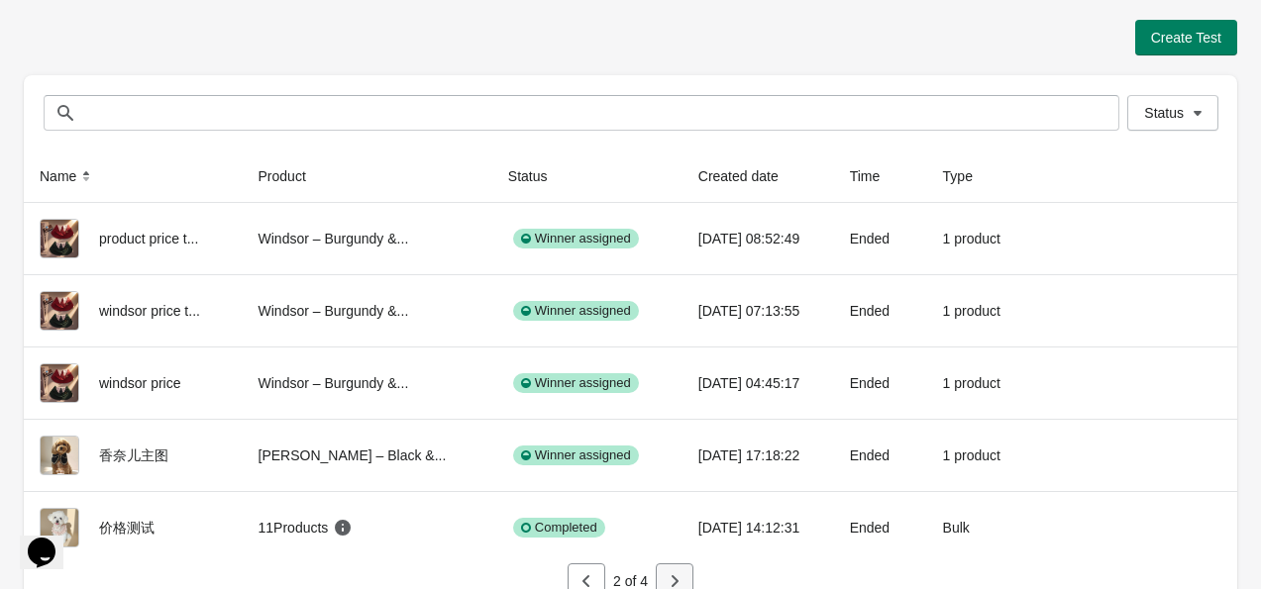
click at [679, 580] on icon "button" at bounding box center [675, 581] width 20 height 20
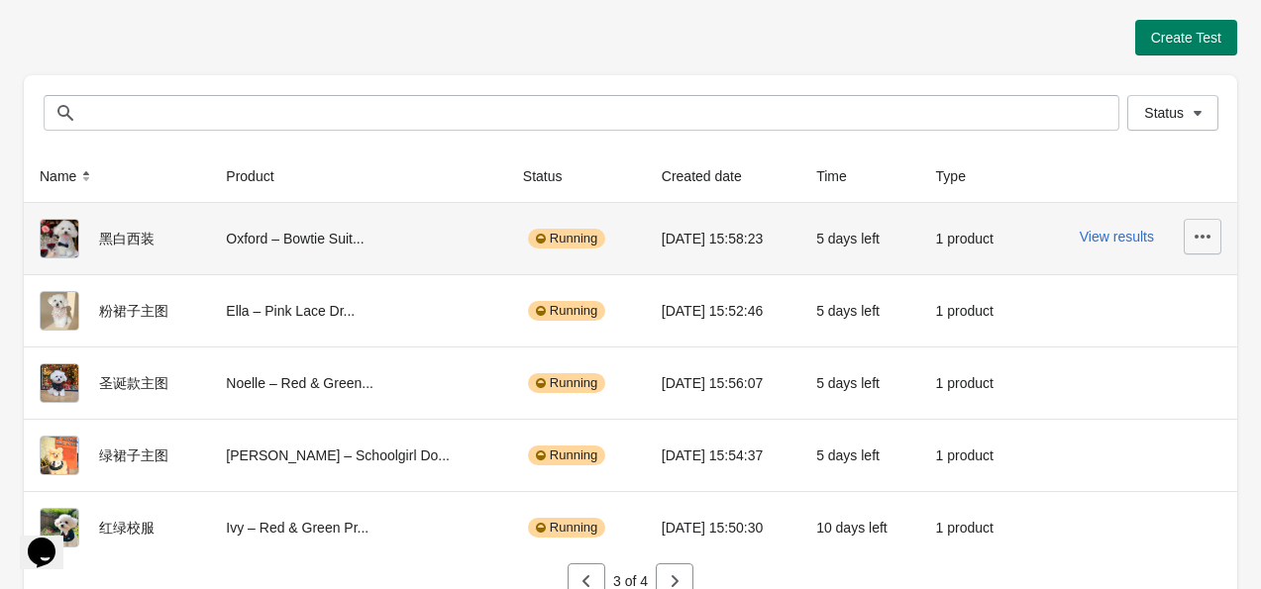
click at [1196, 233] on icon "button" at bounding box center [1202, 237] width 20 height 20
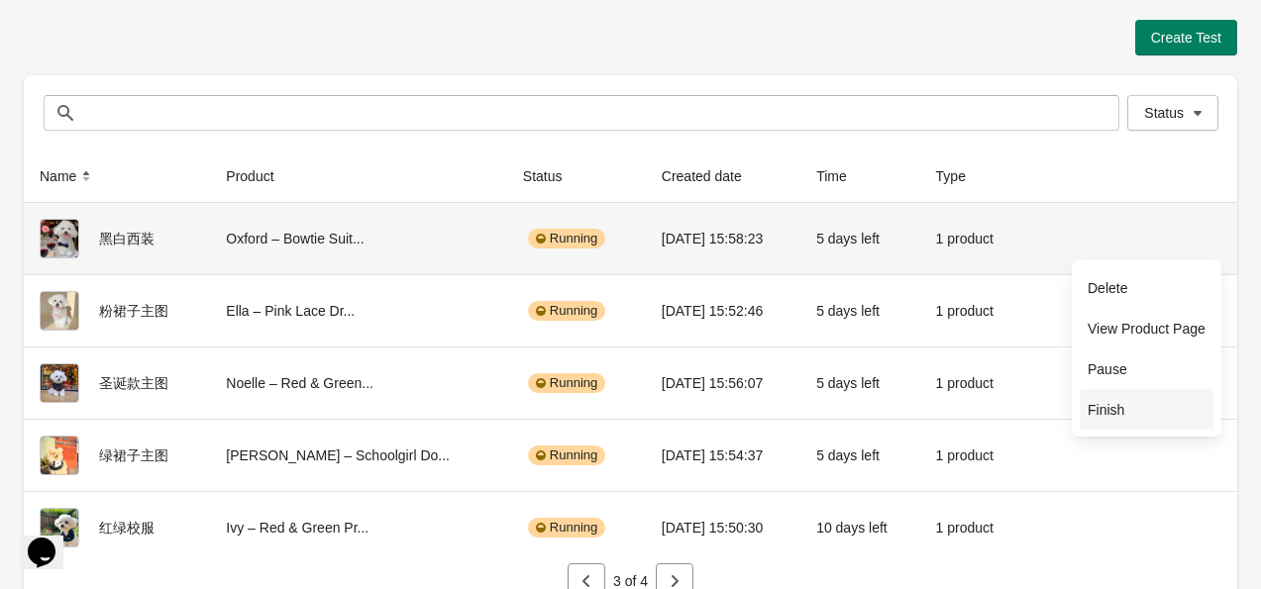
click at [1134, 404] on span "Finish" at bounding box center [1146, 410] width 118 height 20
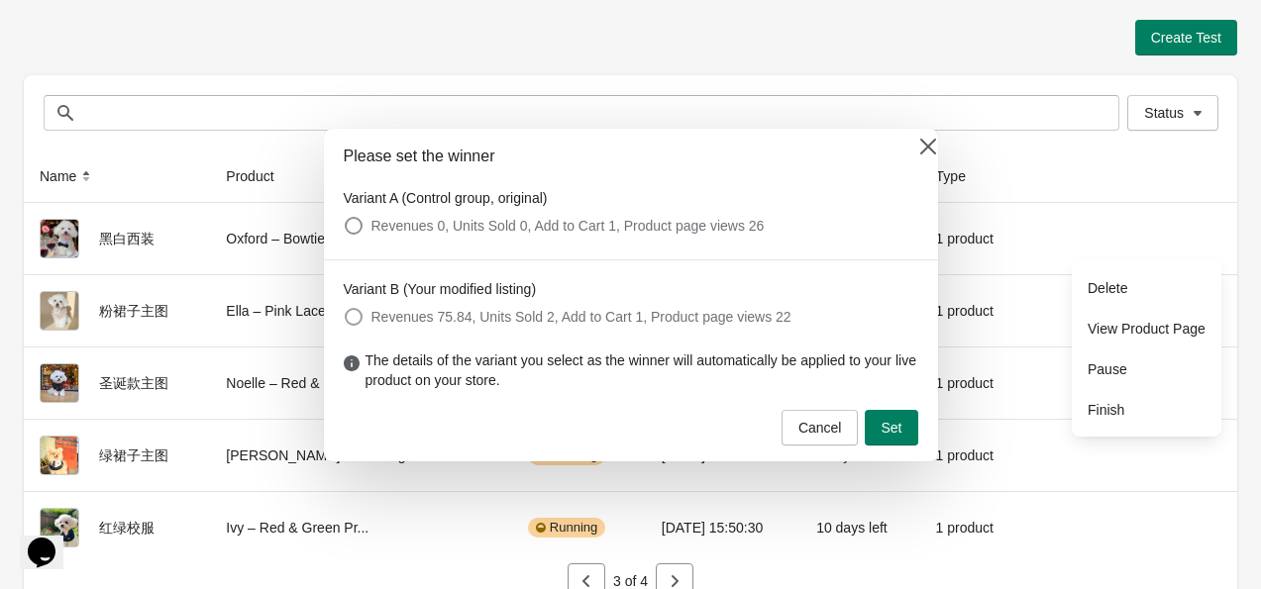
click at [364, 322] on label "Revenues 75.84, Units Sold 2, Add to Cart 1, Product page views 22" at bounding box center [568, 317] width 448 height 28
click at [908, 431] on button "Set" at bounding box center [891, 428] width 52 height 36
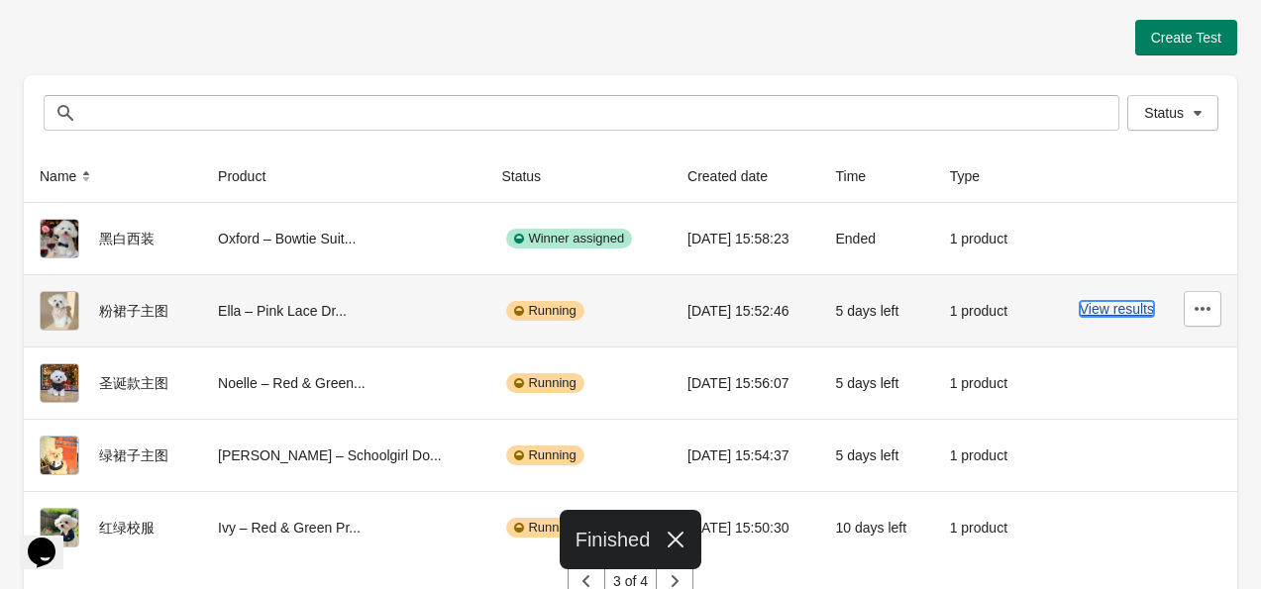
click at [1085, 301] on button "View results" at bounding box center [1117, 309] width 74 height 16
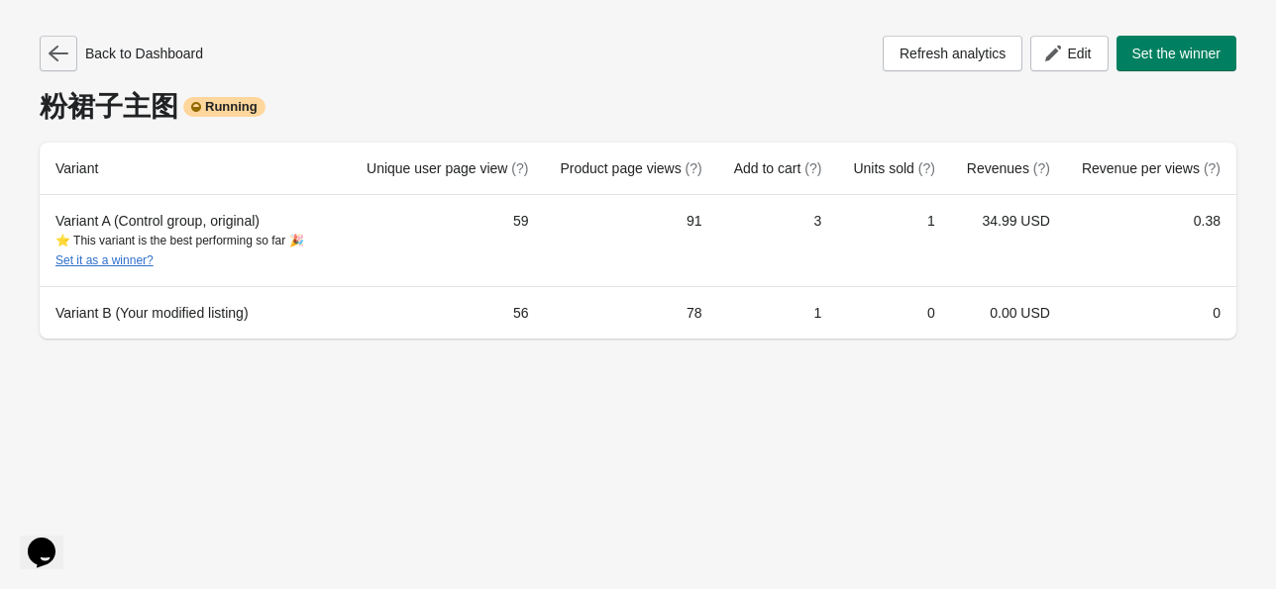
click at [51, 55] on icon "button" at bounding box center [59, 54] width 20 height 16
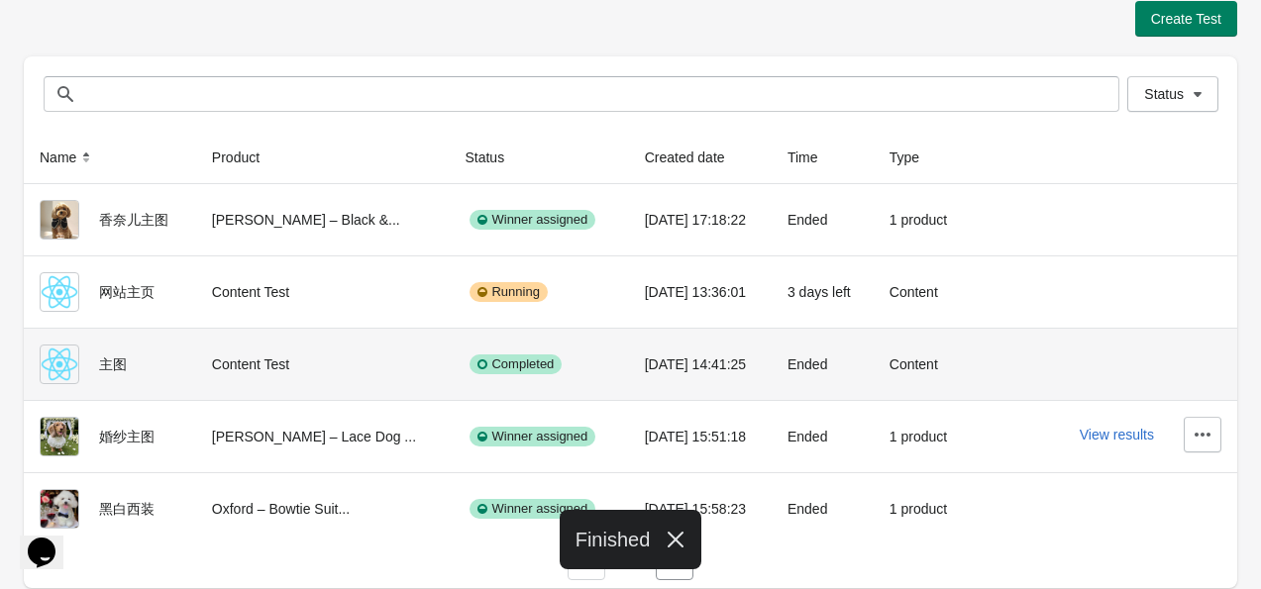
scroll to position [24, 0]
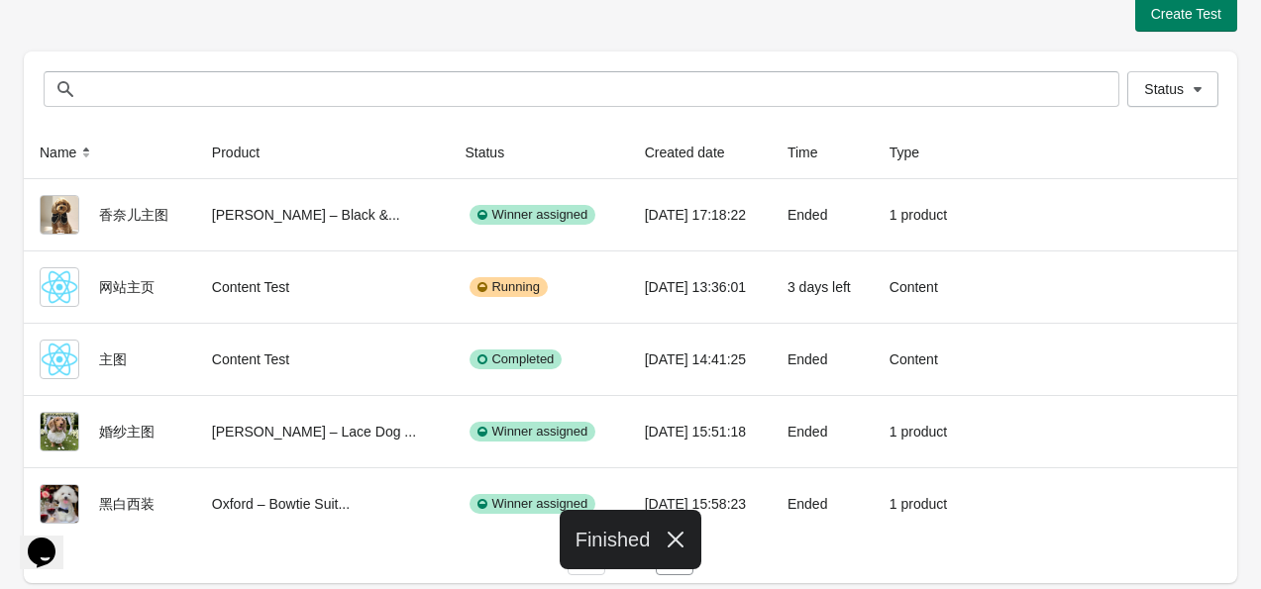
click at [677, 544] on icon "button" at bounding box center [676, 540] width 16 height 16
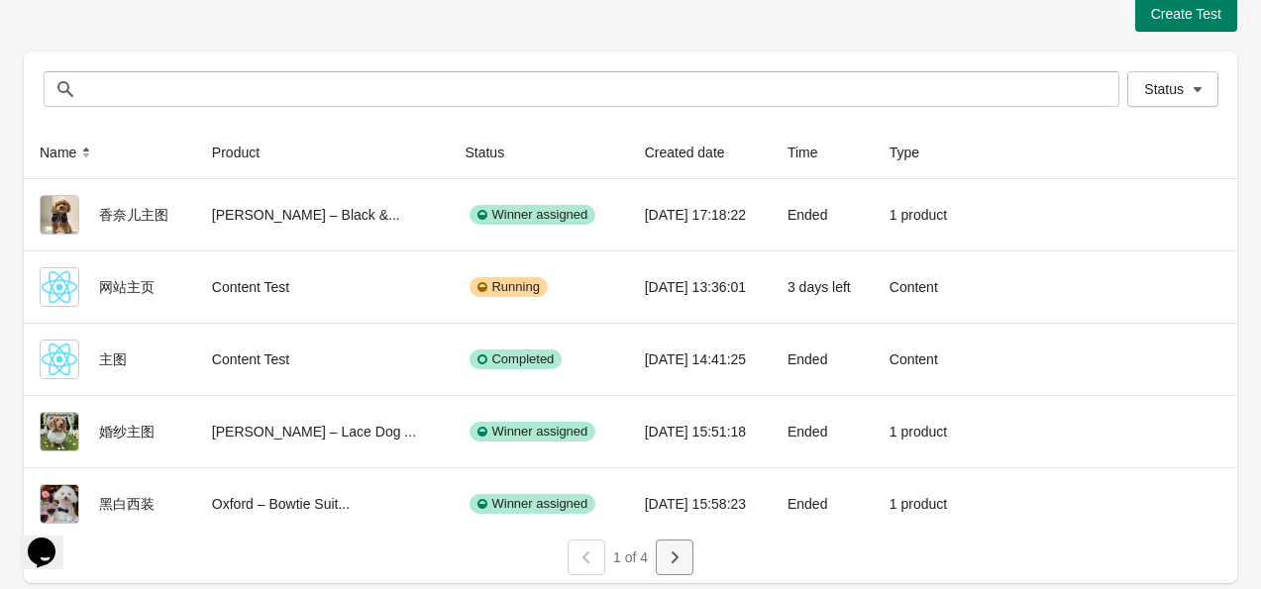
click at [679, 556] on icon "button" at bounding box center [675, 558] width 20 height 20
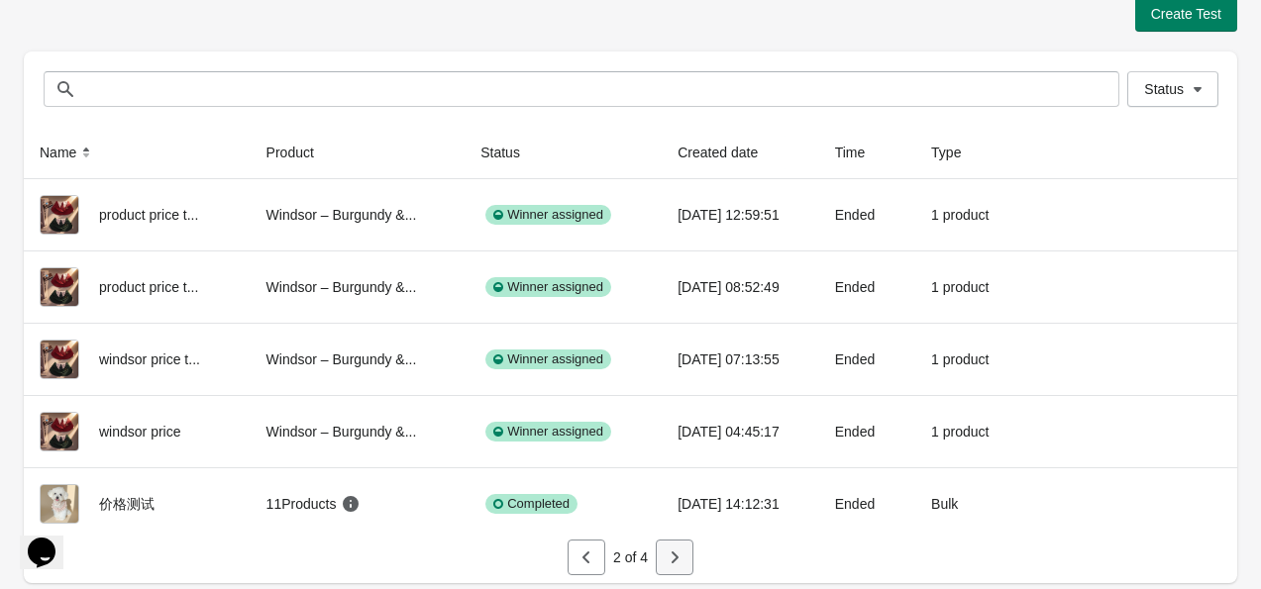
click at [681, 551] on icon "button" at bounding box center [675, 558] width 20 height 20
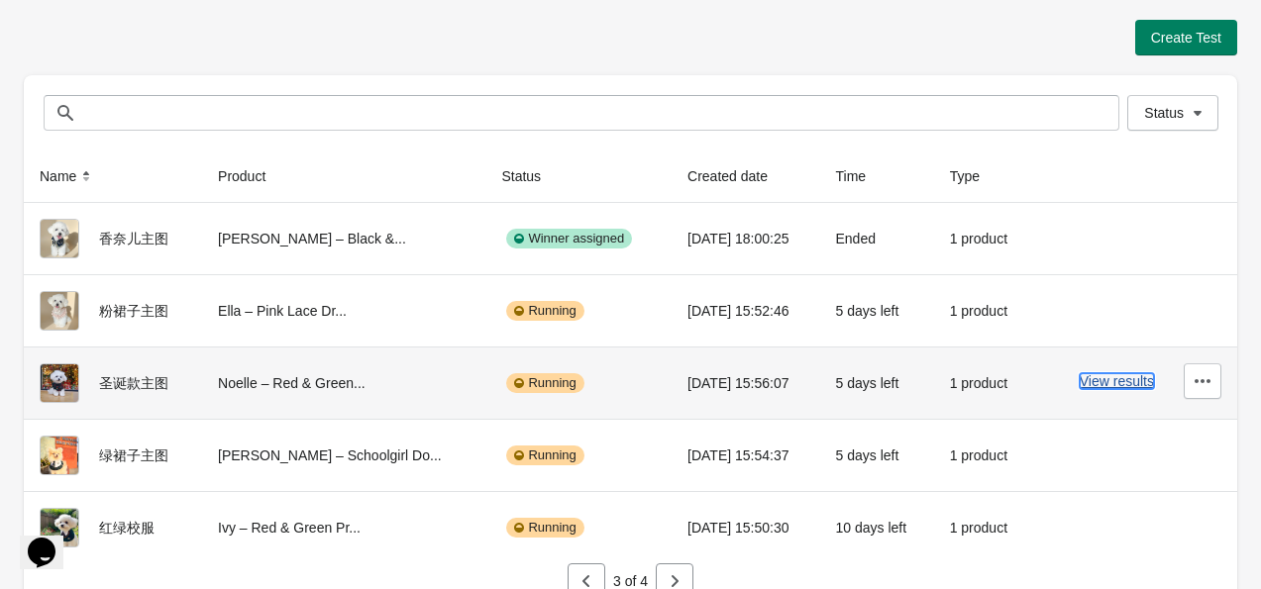
click at [1120, 386] on button "View results" at bounding box center [1117, 381] width 74 height 16
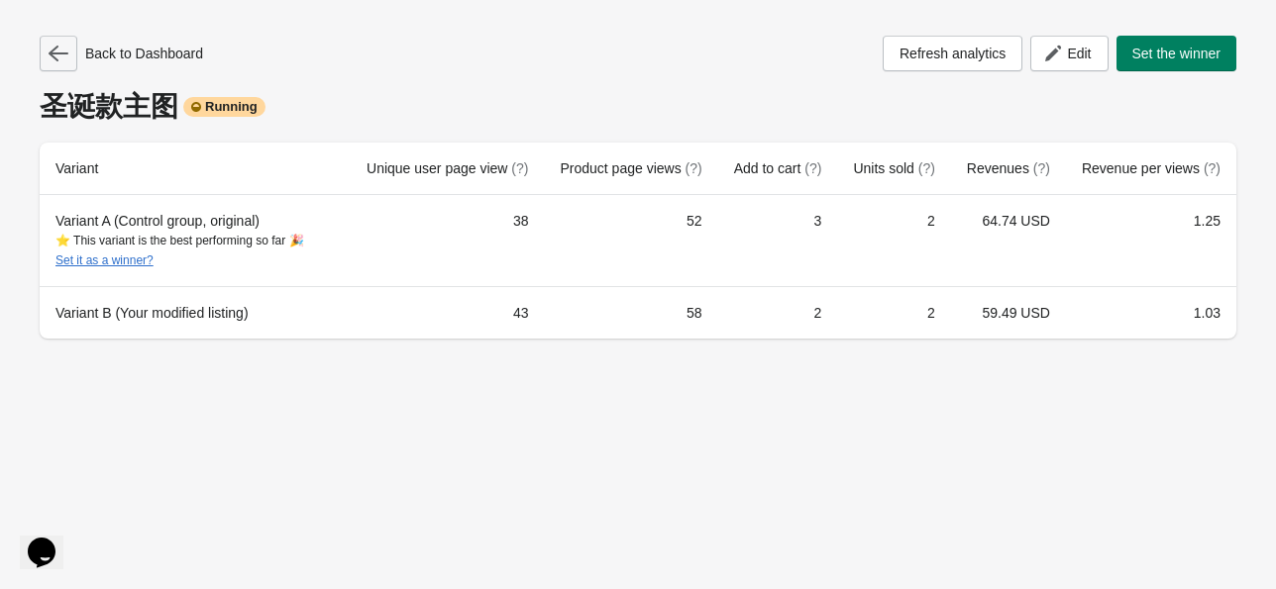
click at [60, 48] on icon "button" at bounding box center [59, 54] width 20 height 20
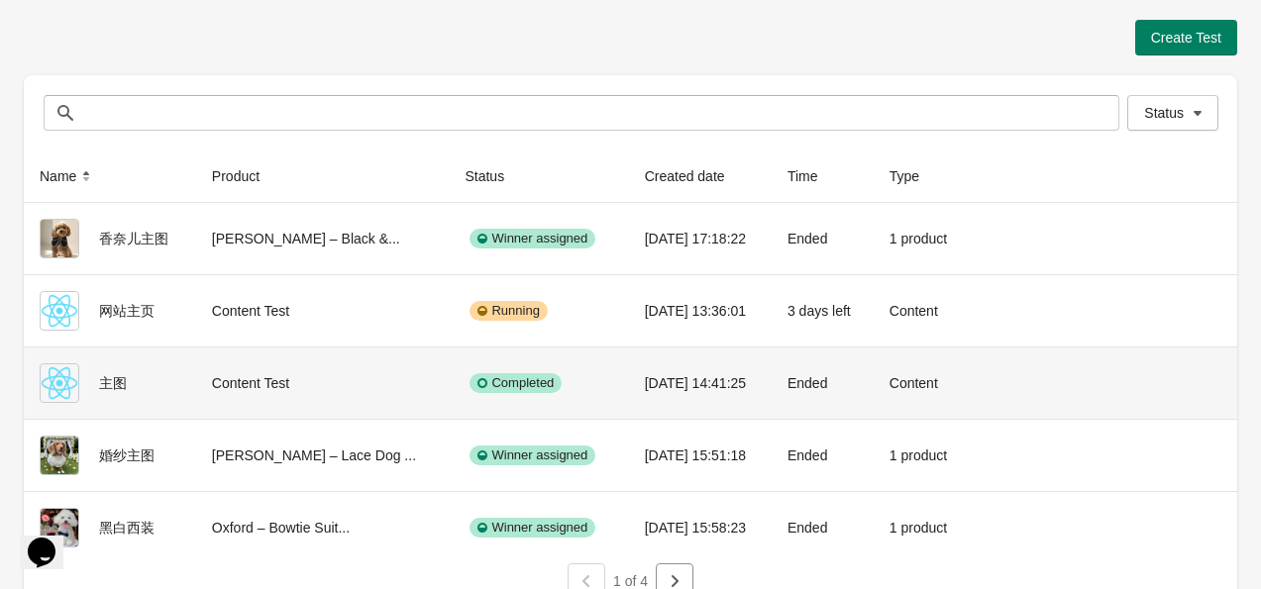
scroll to position [24, 0]
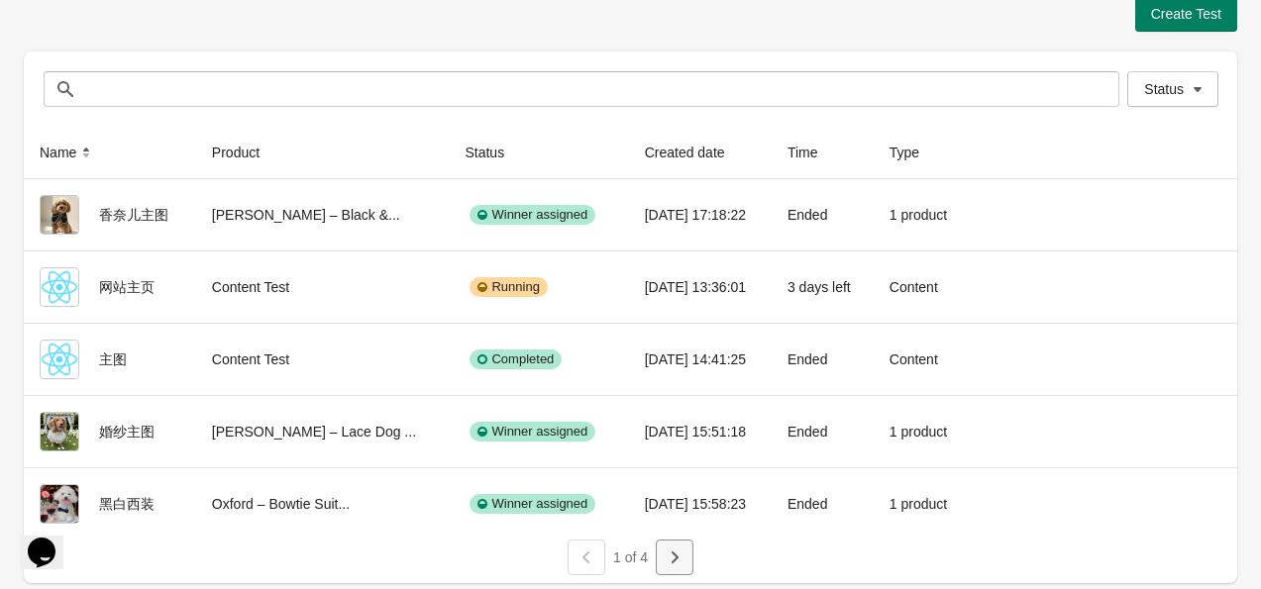
click at [673, 558] on icon "button" at bounding box center [674, 558] width 7 height 12
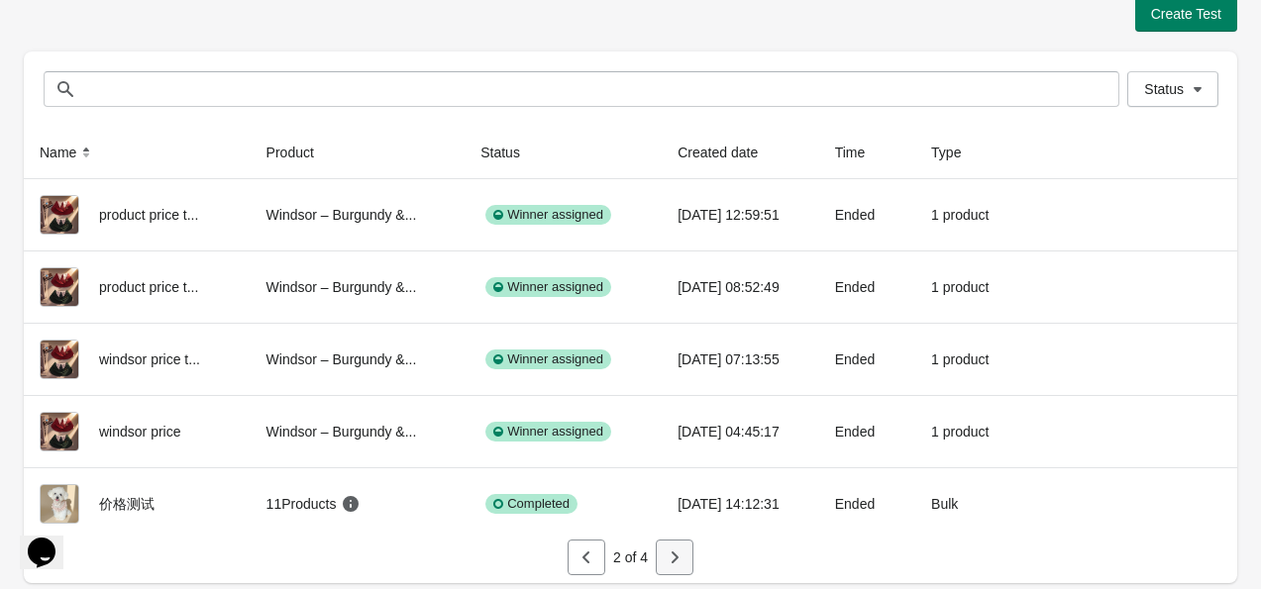
click at [675, 548] on icon "button" at bounding box center [675, 558] width 20 height 20
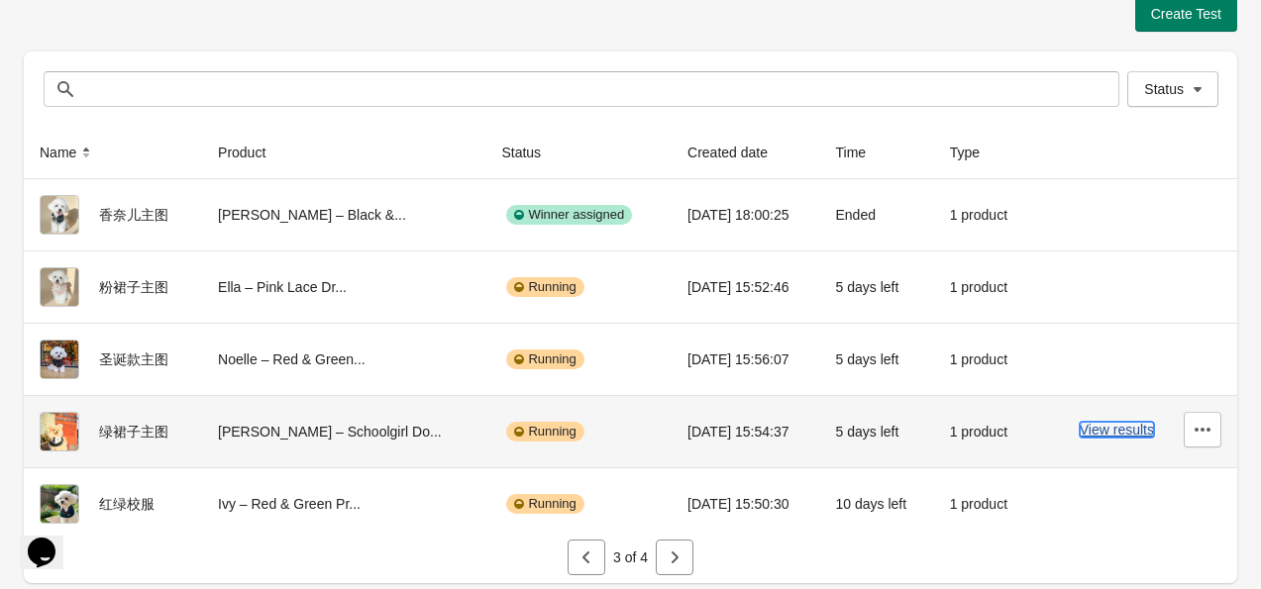
click at [1145, 428] on button "View results" at bounding box center [1117, 430] width 74 height 16
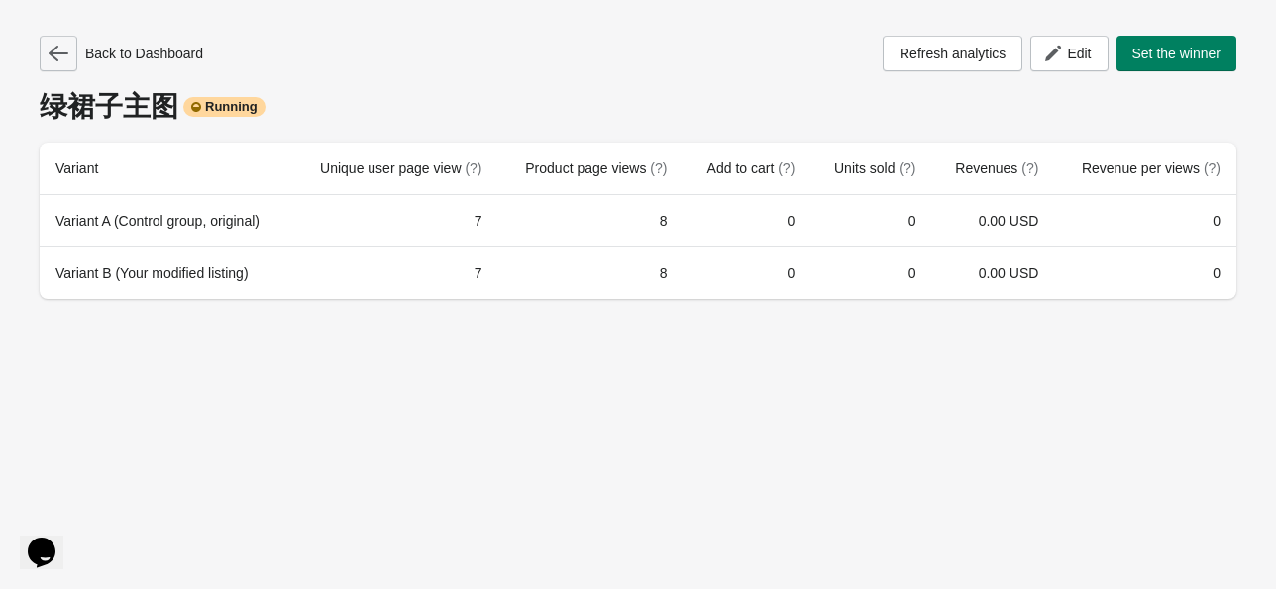
click at [59, 49] on icon "button" at bounding box center [59, 54] width 20 height 20
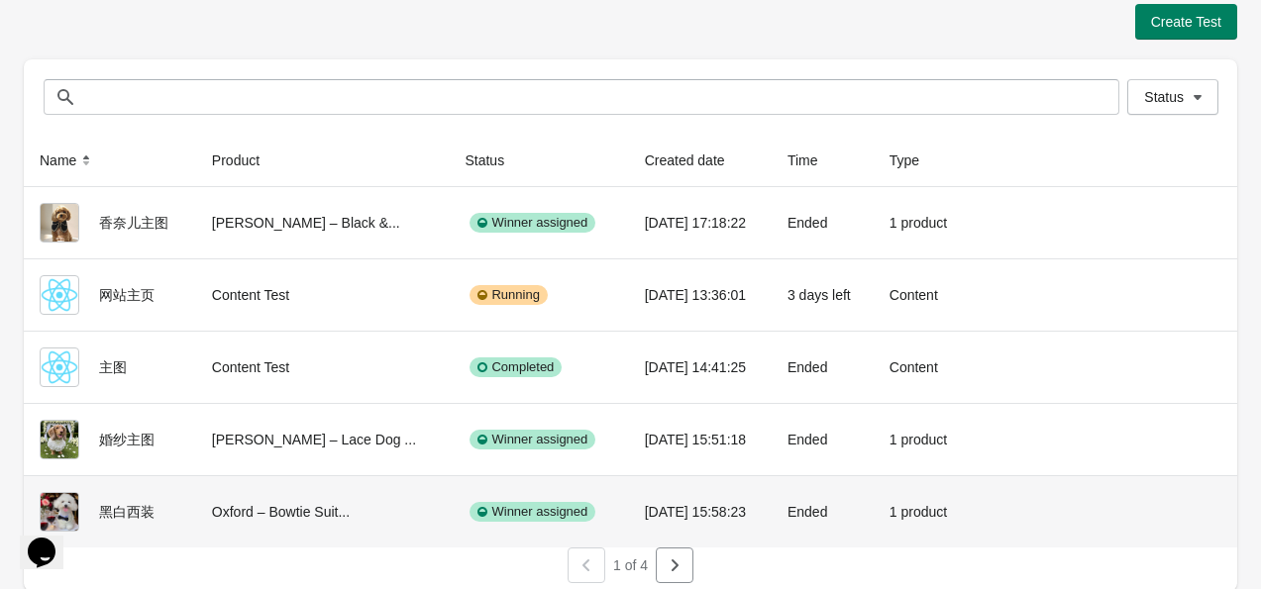
scroll to position [24, 0]
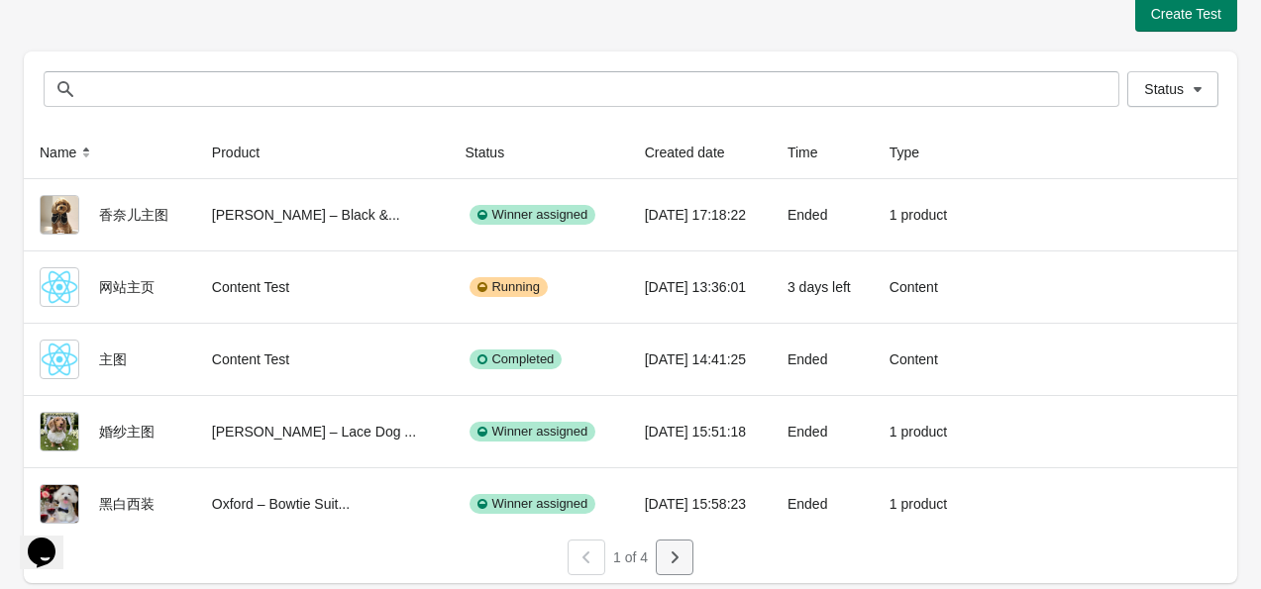
click at [670, 553] on icon "button" at bounding box center [675, 558] width 20 height 20
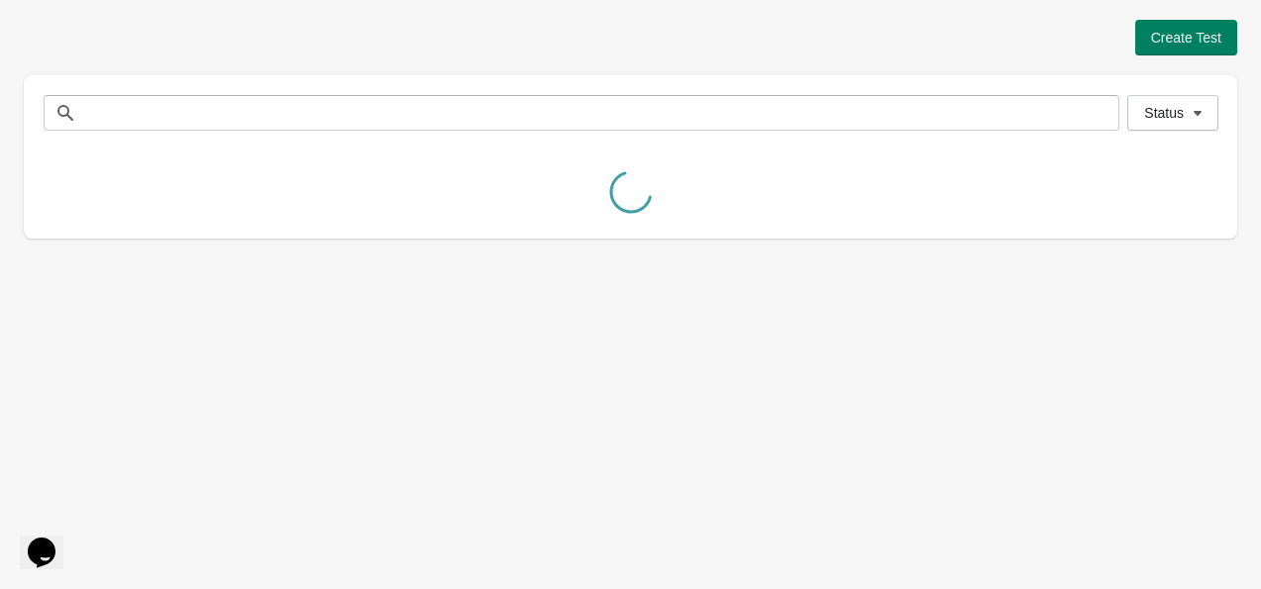
scroll to position [0, 0]
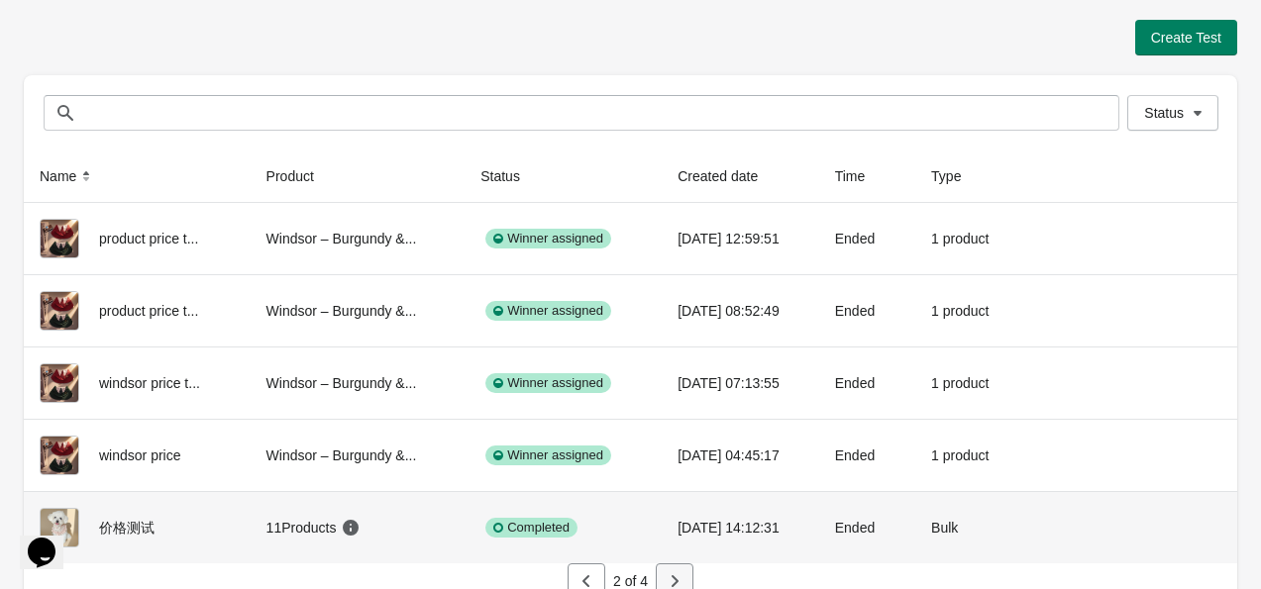
click at [670, 553] on td "2025/9/8 14:12:31" at bounding box center [740, 527] width 157 height 72
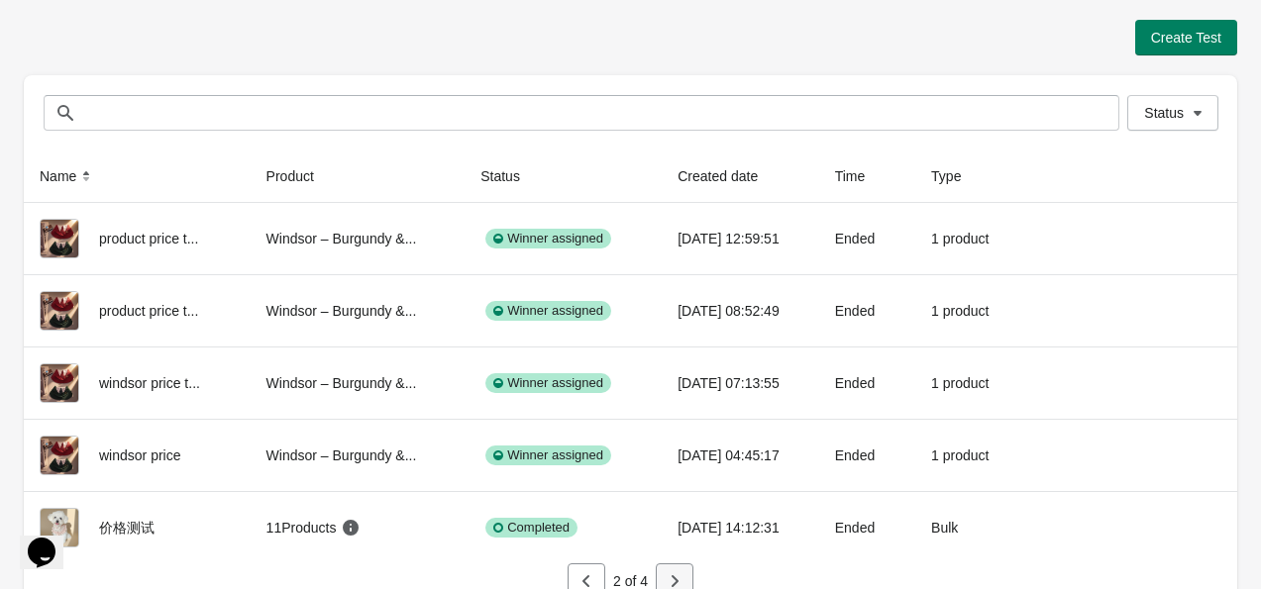
click at [667, 574] on icon "button" at bounding box center [675, 581] width 20 height 20
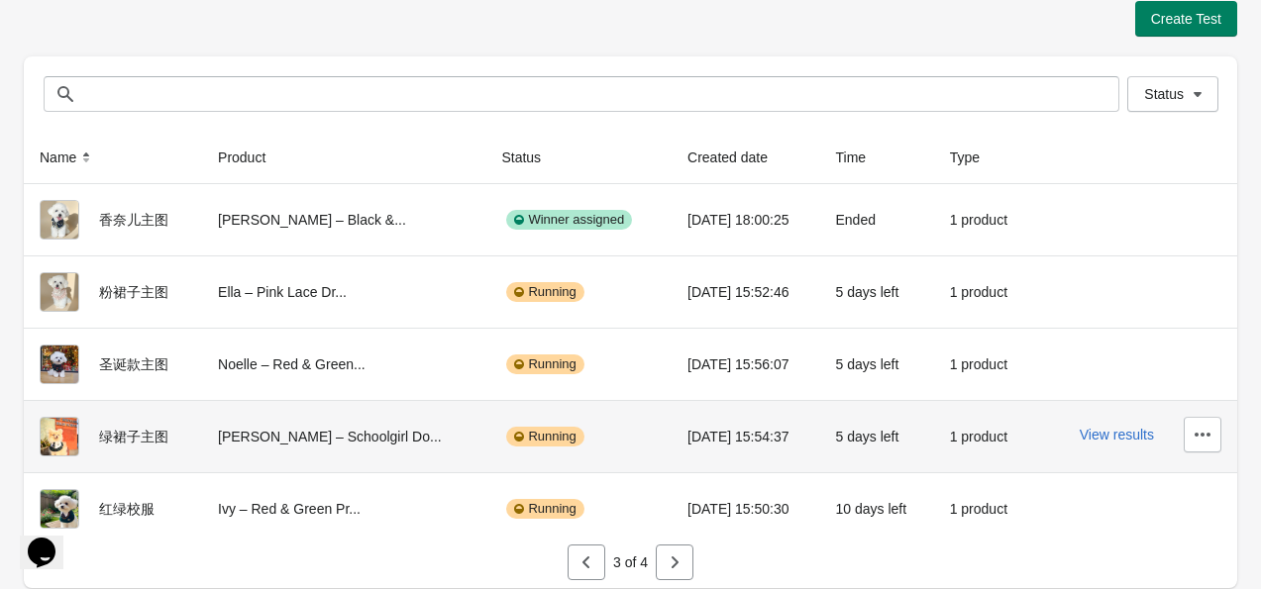
scroll to position [24, 0]
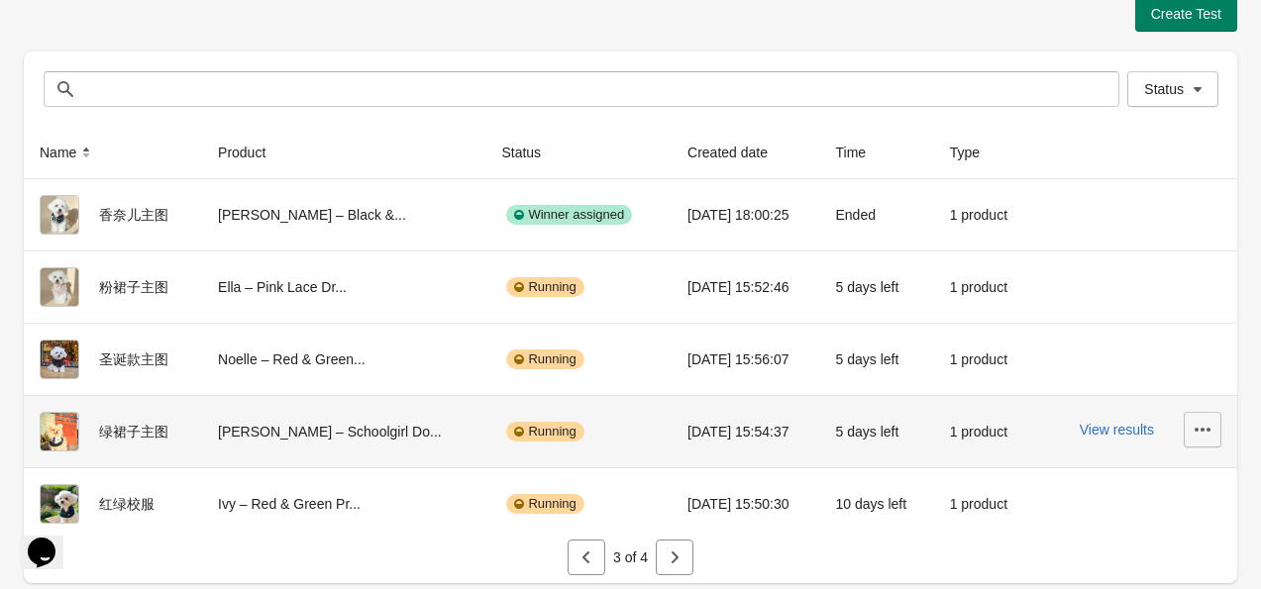
click at [1195, 428] on icon "button" at bounding box center [1202, 430] width 16 height 4
click at [1123, 394] on button "Finish" at bounding box center [1147, 379] width 134 height 41
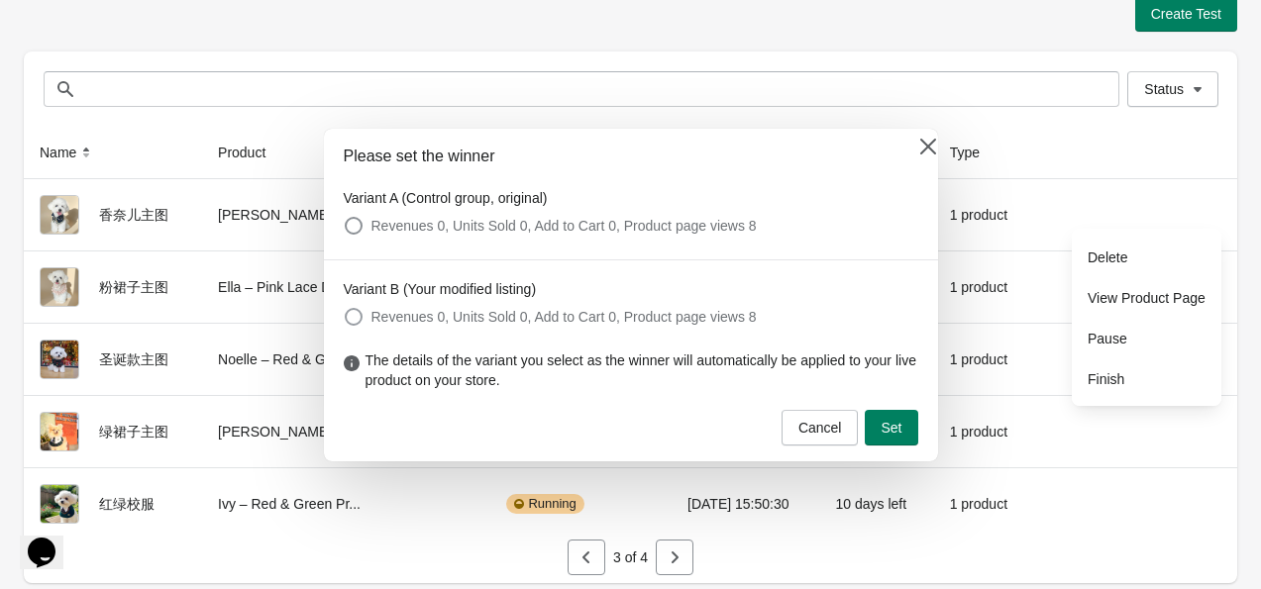
click at [366, 318] on label "Revenues 0, Units Sold 0, Add to Cart 0, Product page views 8" at bounding box center [550, 317] width 413 height 28
click at [895, 441] on button "Set" at bounding box center [891, 428] width 52 height 36
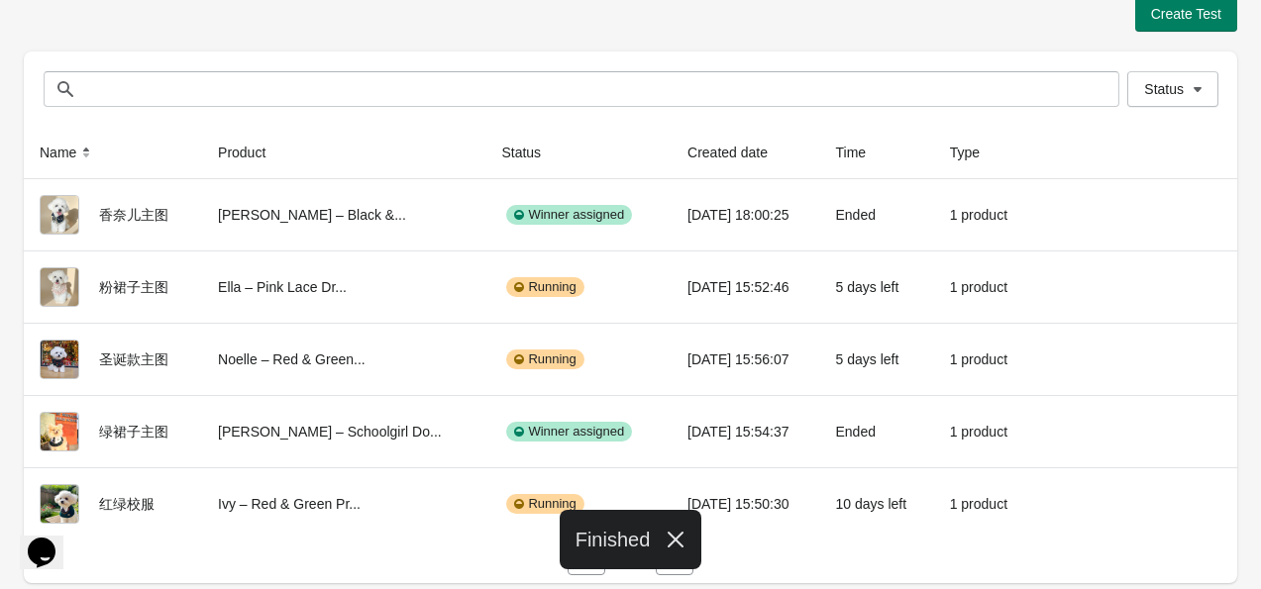
click at [675, 539] on icon "button" at bounding box center [676, 540] width 16 height 16
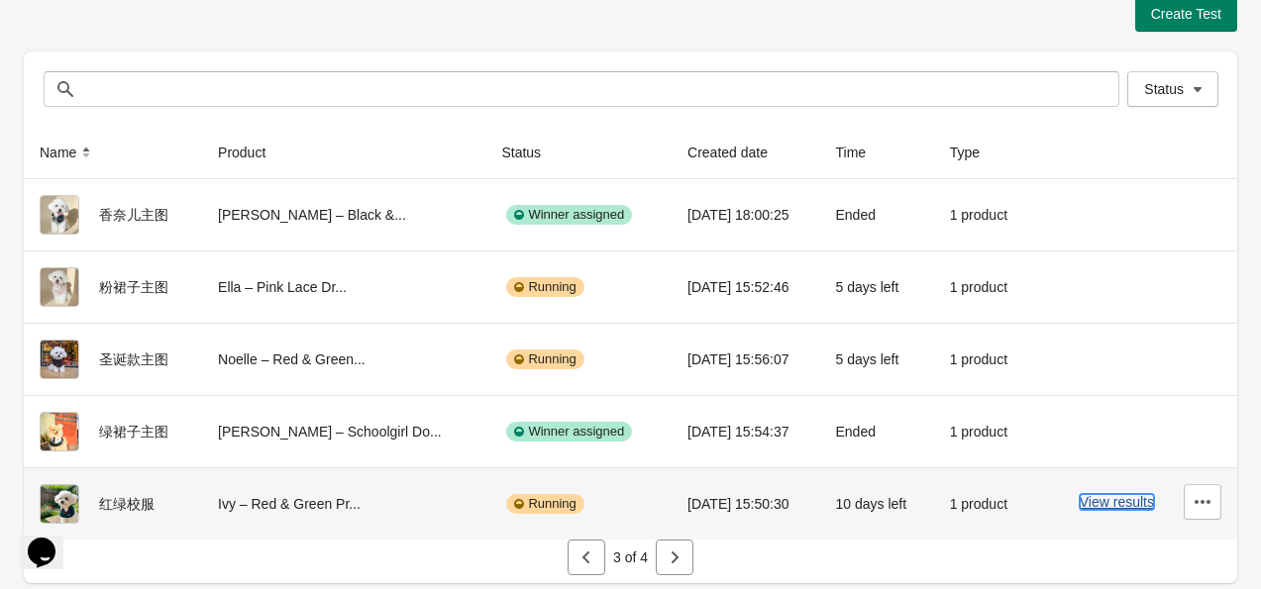
click at [1125, 496] on button "View results" at bounding box center [1117, 502] width 74 height 16
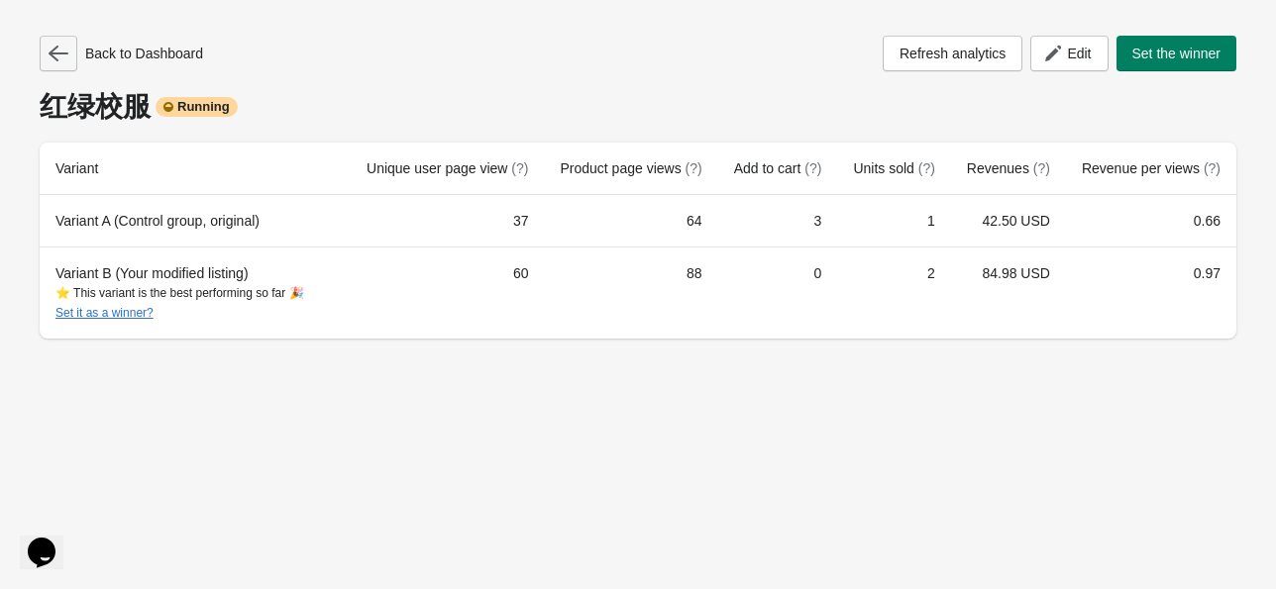
click at [58, 56] on icon "button" at bounding box center [59, 54] width 20 height 20
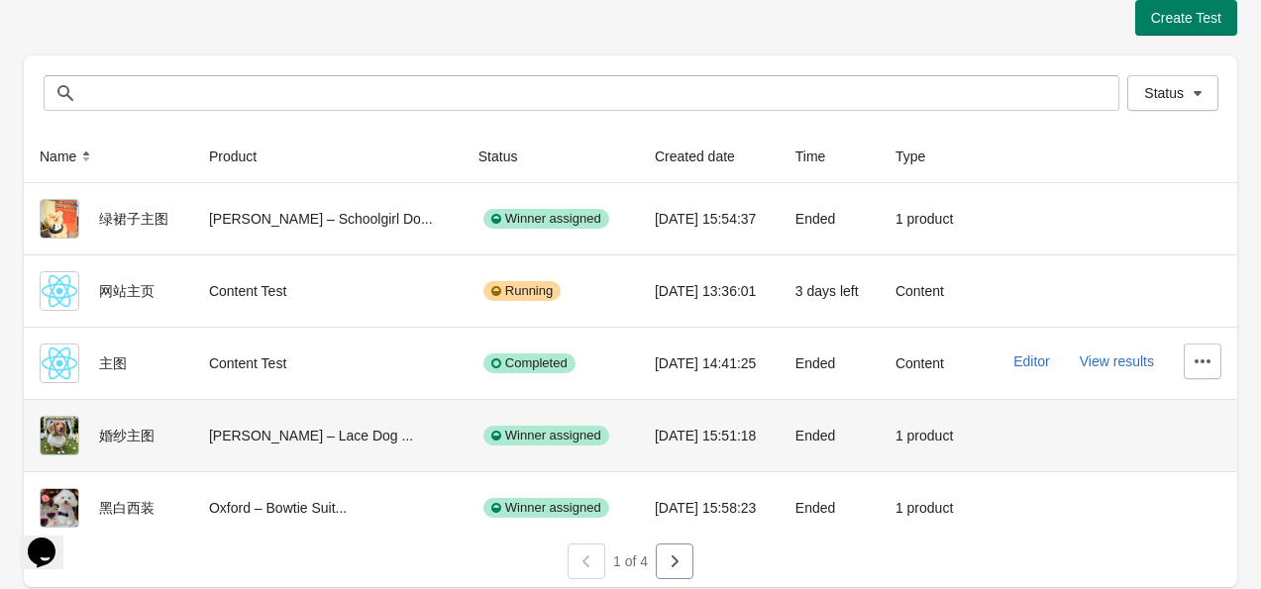
scroll to position [24, 0]
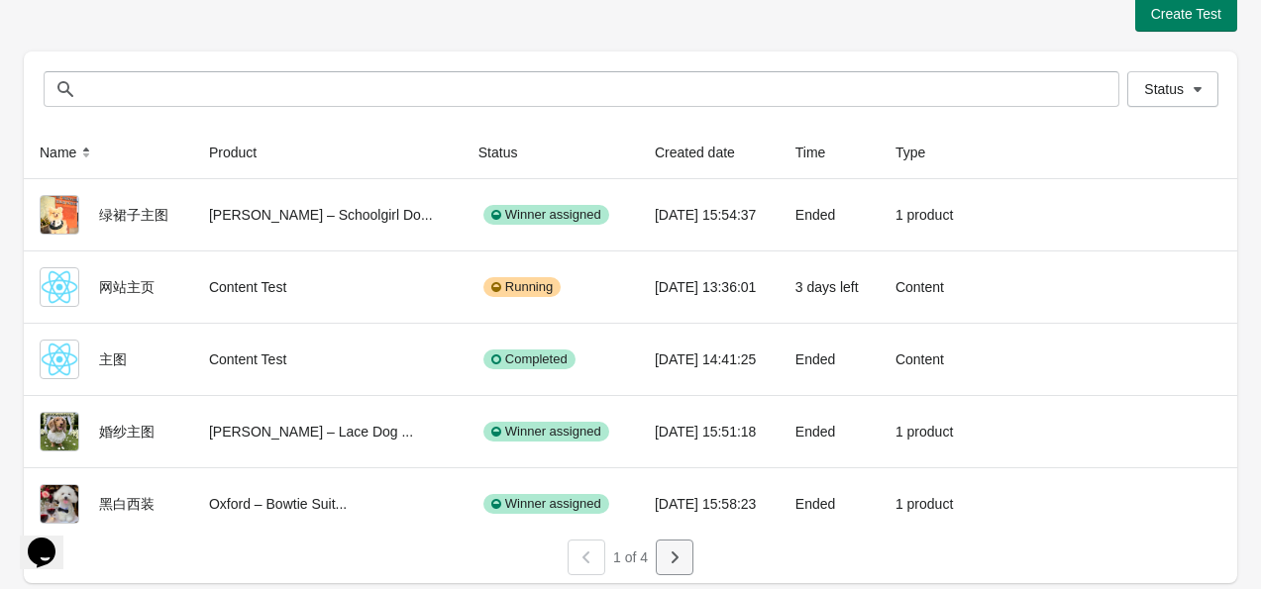
click at [673, 553] on icon "button" at bounding box center [674, 558] width 7 height 12
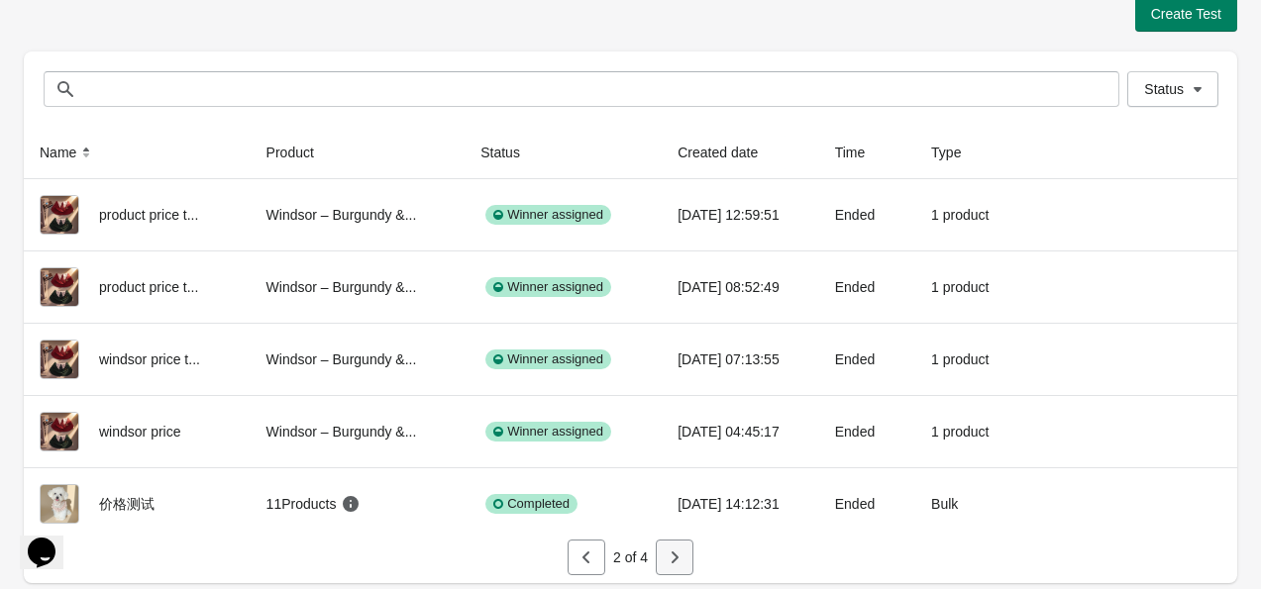
click at [669, 556] on icon "button" at bounding box center [675, 558] width 20 height 20
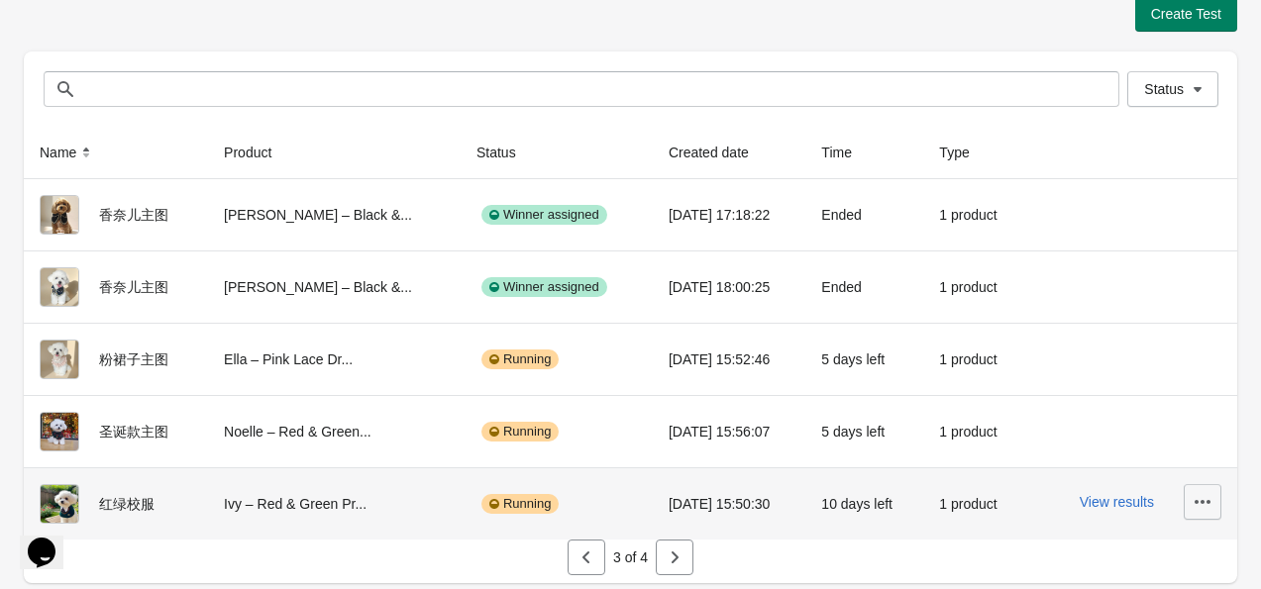
click at [1192, 500] on icon "button" at bounding box center [1202, 502] width 20 height 20
click at [1147, 444] on span "Finish" at bounding box center [1146, 452] width 118 height 20
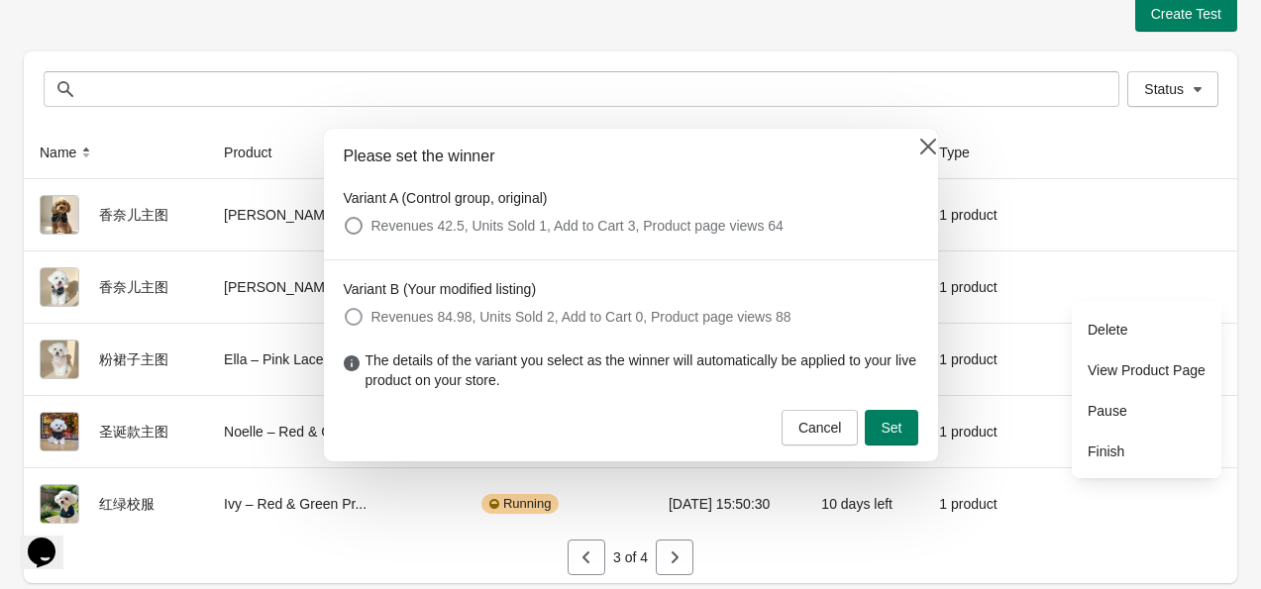
click at [354, 309] on span at bounding box center [354, 317] width 18 height 18
click at [904, 431] on button "Set" at bounding box center [891, 428] width 52 height 36
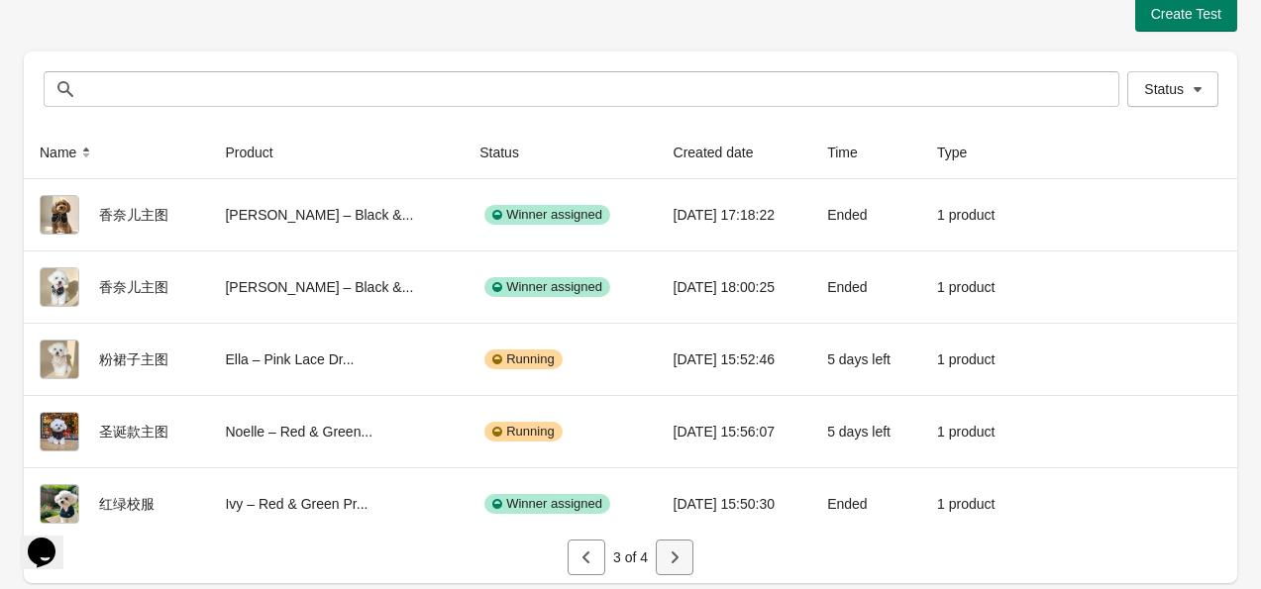
click at [673, 560] on icon "button" at bounding box center [674, 558] width 7 height 12
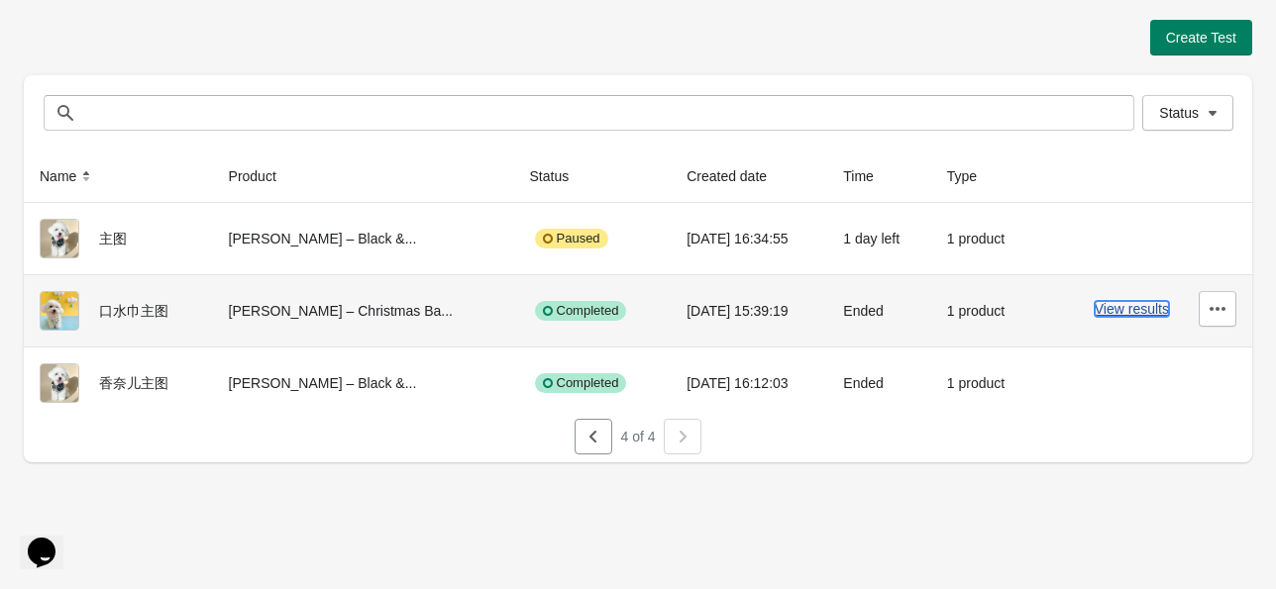
click at [1132, 308] on button "View results" at bounding box center [1131, 309] width 74 height 16
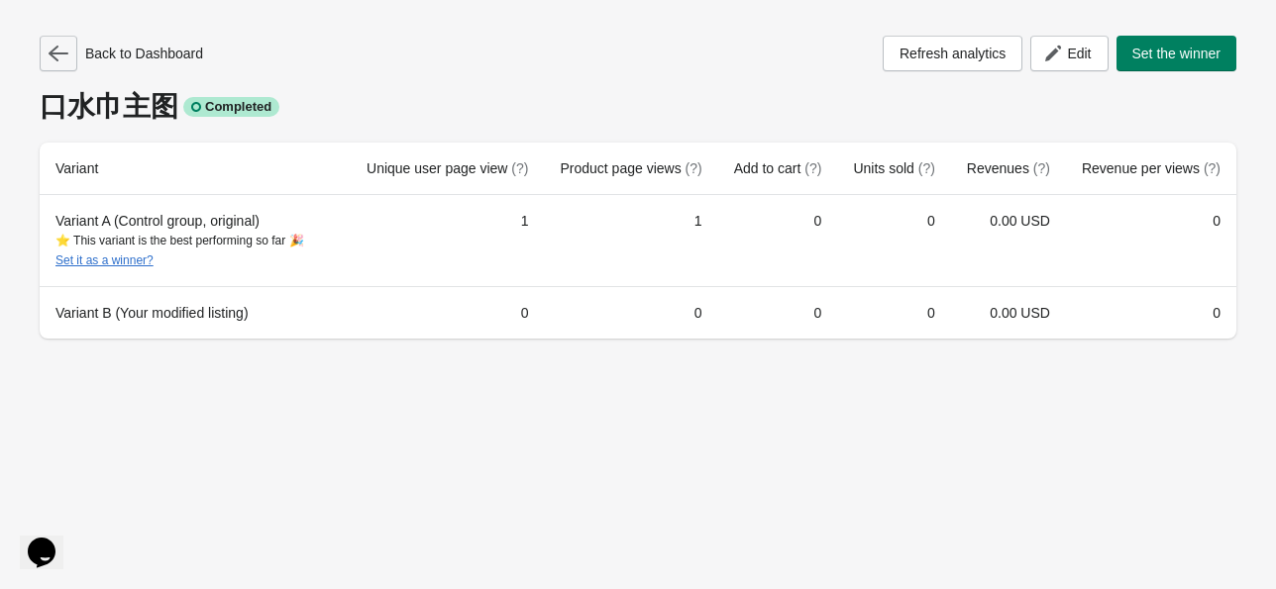
click at [62, 48] on icon "button" at bounding box center [59, 54] width 20 height 20
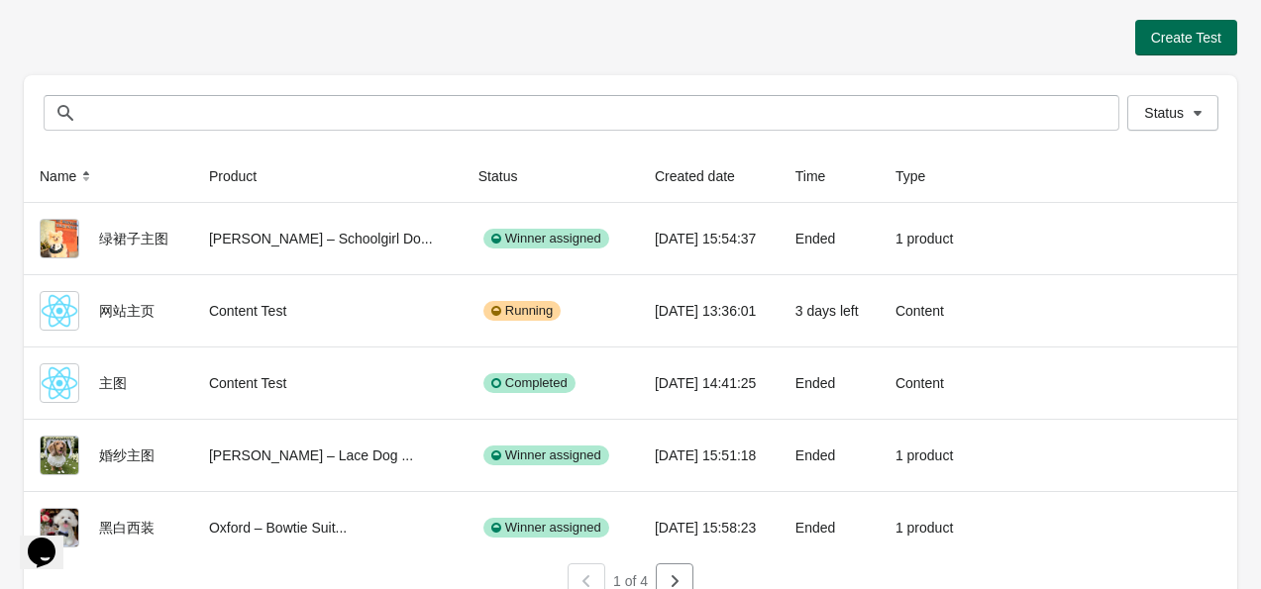
click at [1185, 36] on span "Create Test" at bounding box center [1186, 38] width 70 height 16
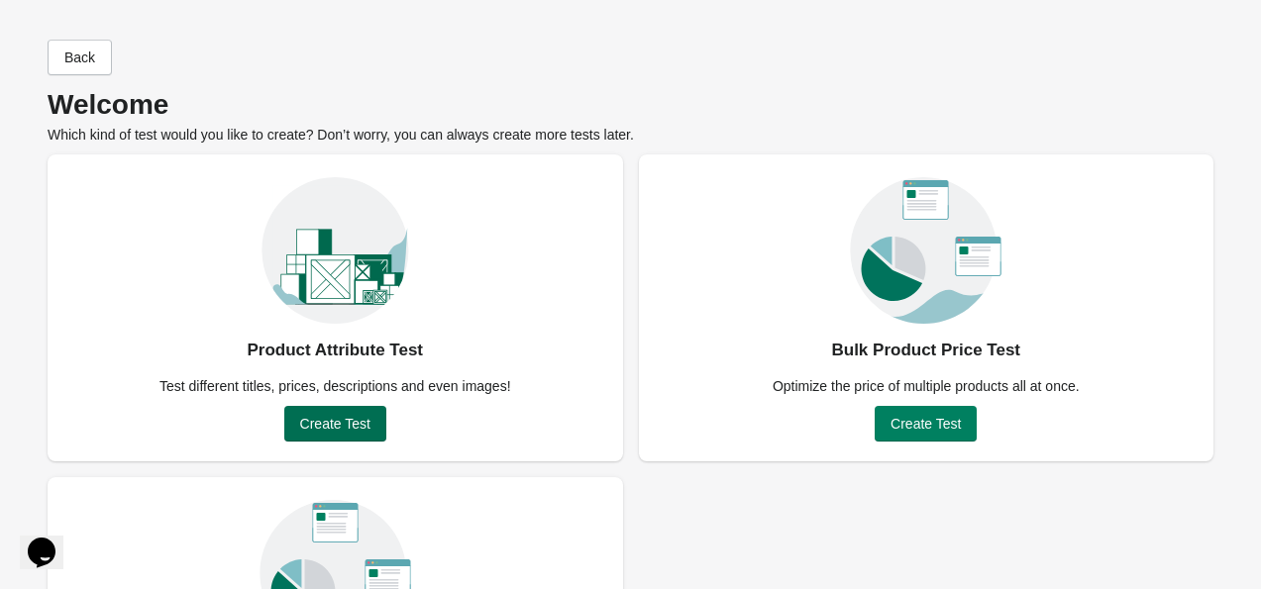
click at [327, 422] on span "Create Test" at bounding box center [335, 424] width 70 height 16
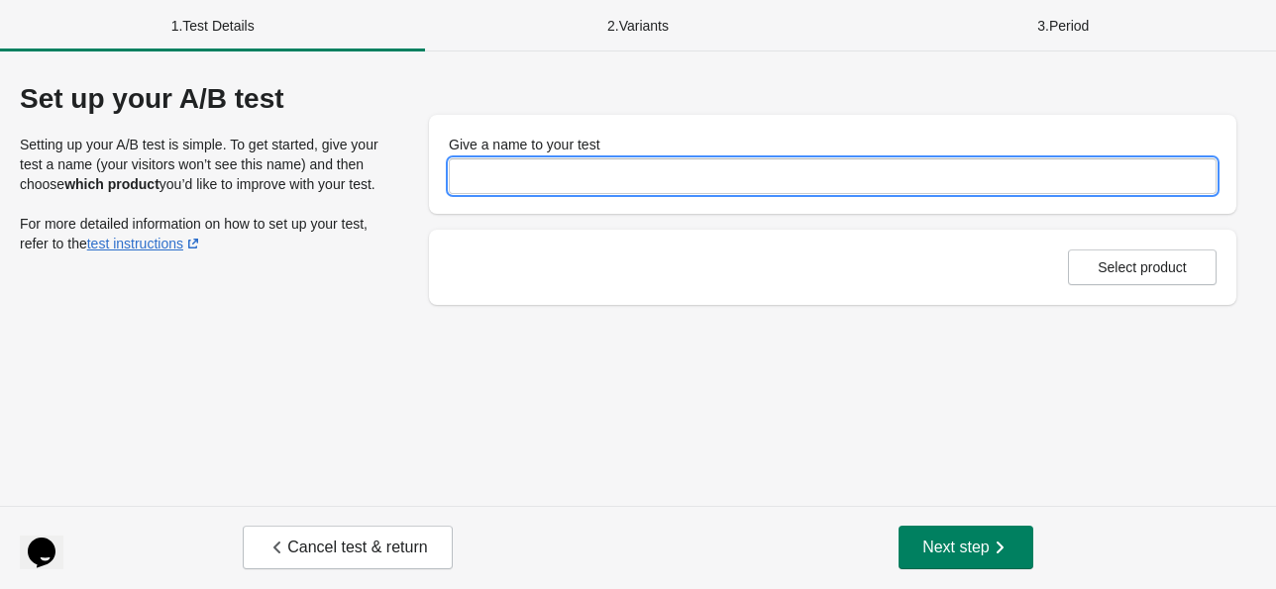
click at [587, 172] on input "Give a name to your test" at bounding box center [833, 176] width 768 height 36
type input "*****"
click at [1151, 259] on span "Select product" at bounding box center [1141, 267] width 89 height 16
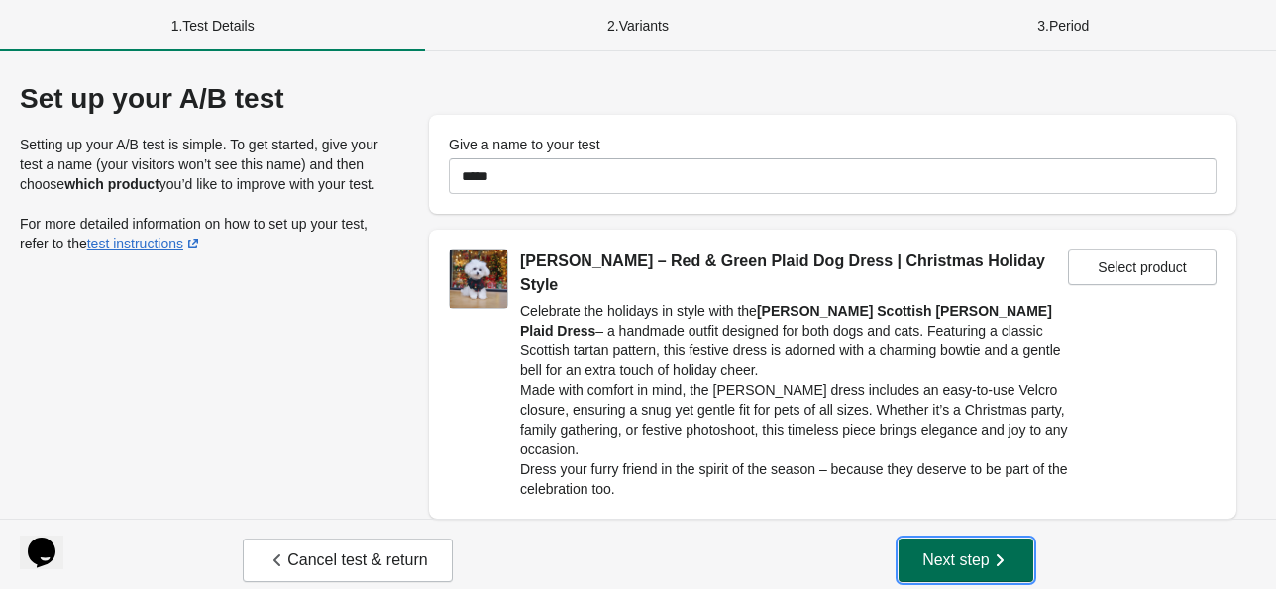
click at [978, 565] on button "Next step" at bounding box center [965, 561] width 135 height 44
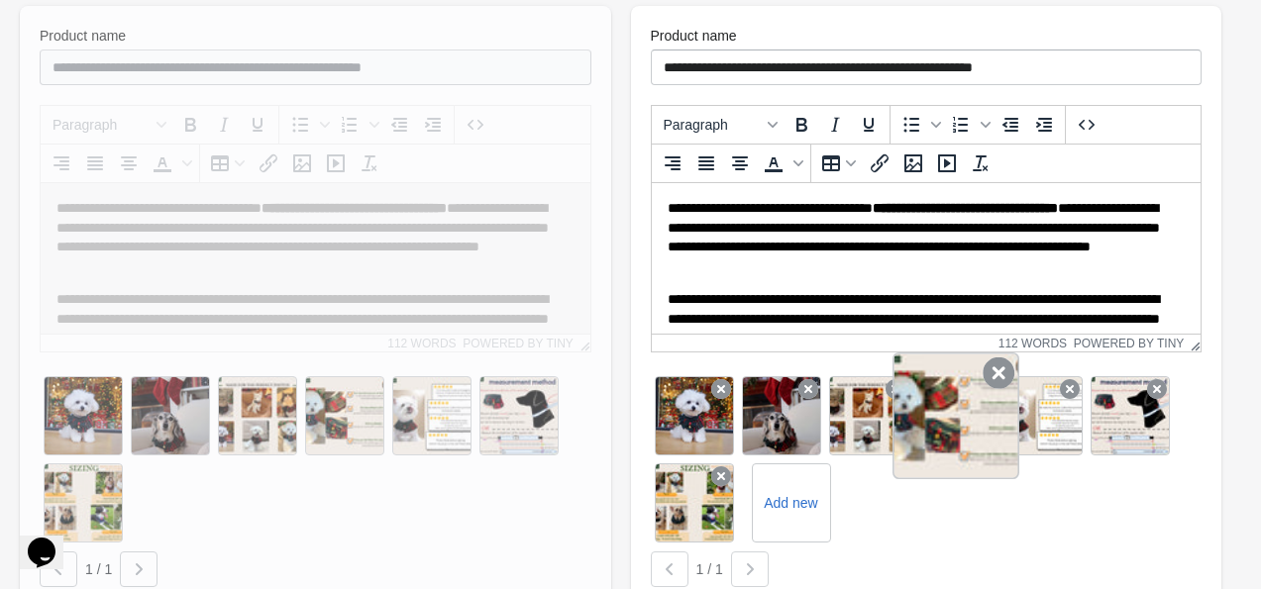
click at [1001, 376] on icon at bounding box center [998, 374] width 32 height 32
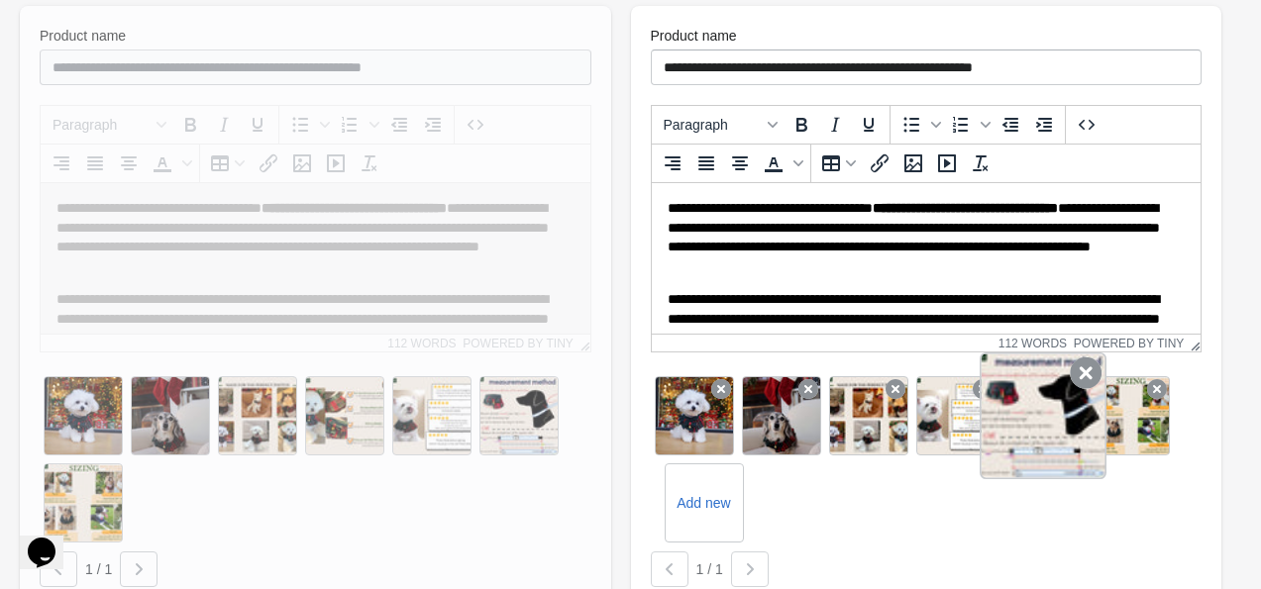
click at [1081, 380] on icon at bounding box center [1086, 374] width 32 height 32
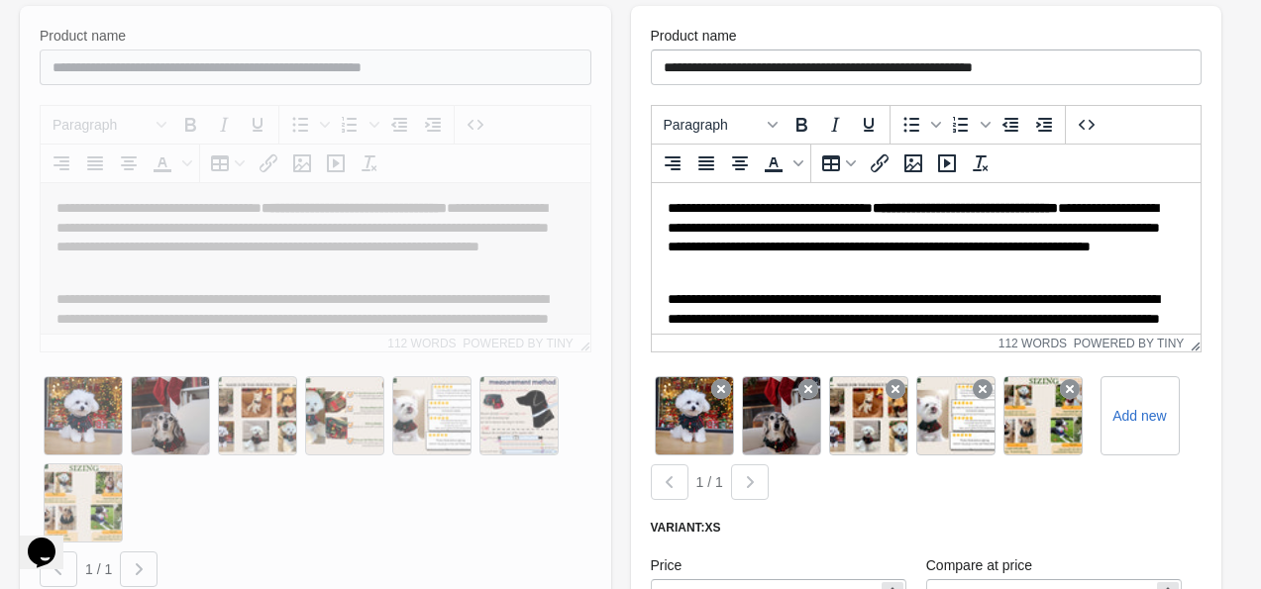
click at [1080, 380] on icon at bounding box center [1070, 389] width 20 height 20
click at [1060, 424] on label "Add new" at bounding box center [1052, 416] width 86 height 32
click at [0, 0] on input "Add new" at bounding box center [0, 0] width 0 height 0
click at [1163, 426] on label "Add new" at bounding box center [1139, 416] width 86 height 32
click at [0, 0] on input "Add new" at bounding box center [0, 0] width 0 height 0
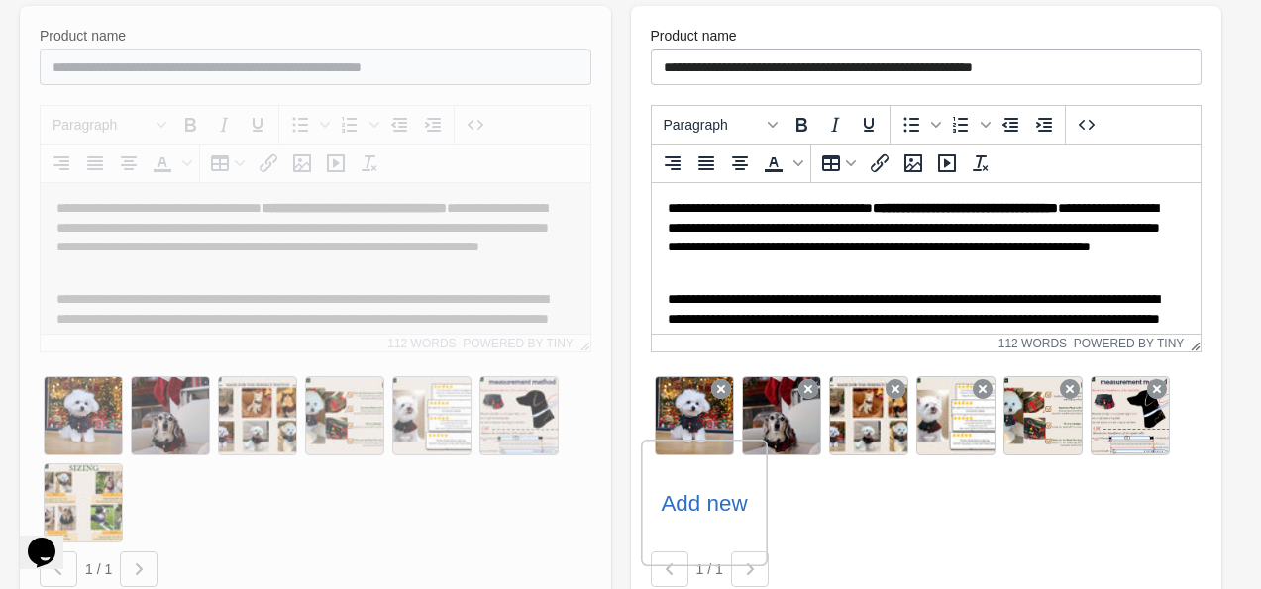
click at [696, 501] on label "Add new" at bounding box center [704, 503] width 86 height 32
click at [0, 0] on input "Add new" at bounding box center [0, 0] width 0 height 0
